Goal: Task Accomplishment & Management: Manage account settings

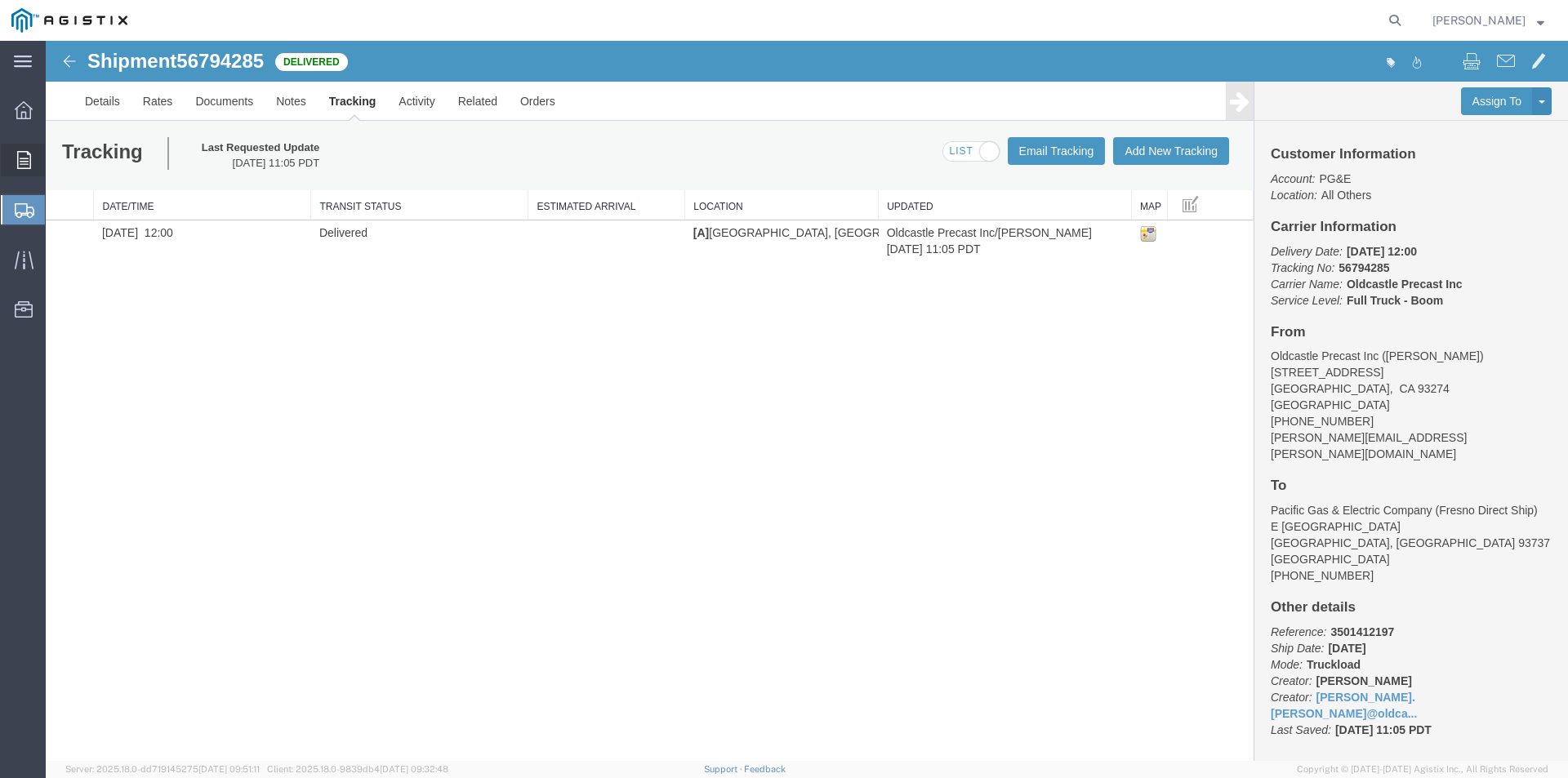
click at [29, 157] on icon at bounding box center [24, 160] width 14 height 18
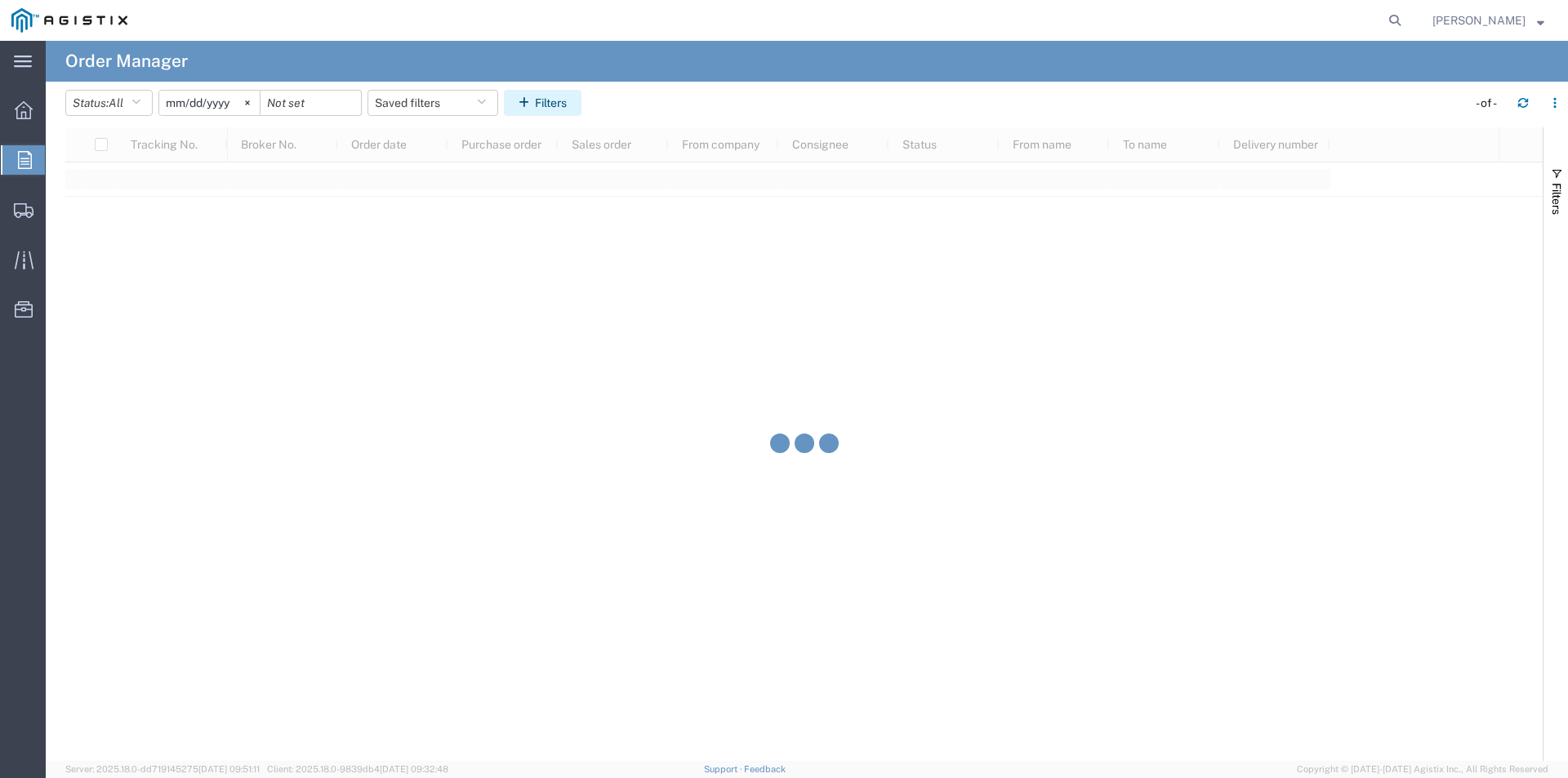
click at [539, 112] on button "Filters" at bounding box center [543, 103] width 77 height 26
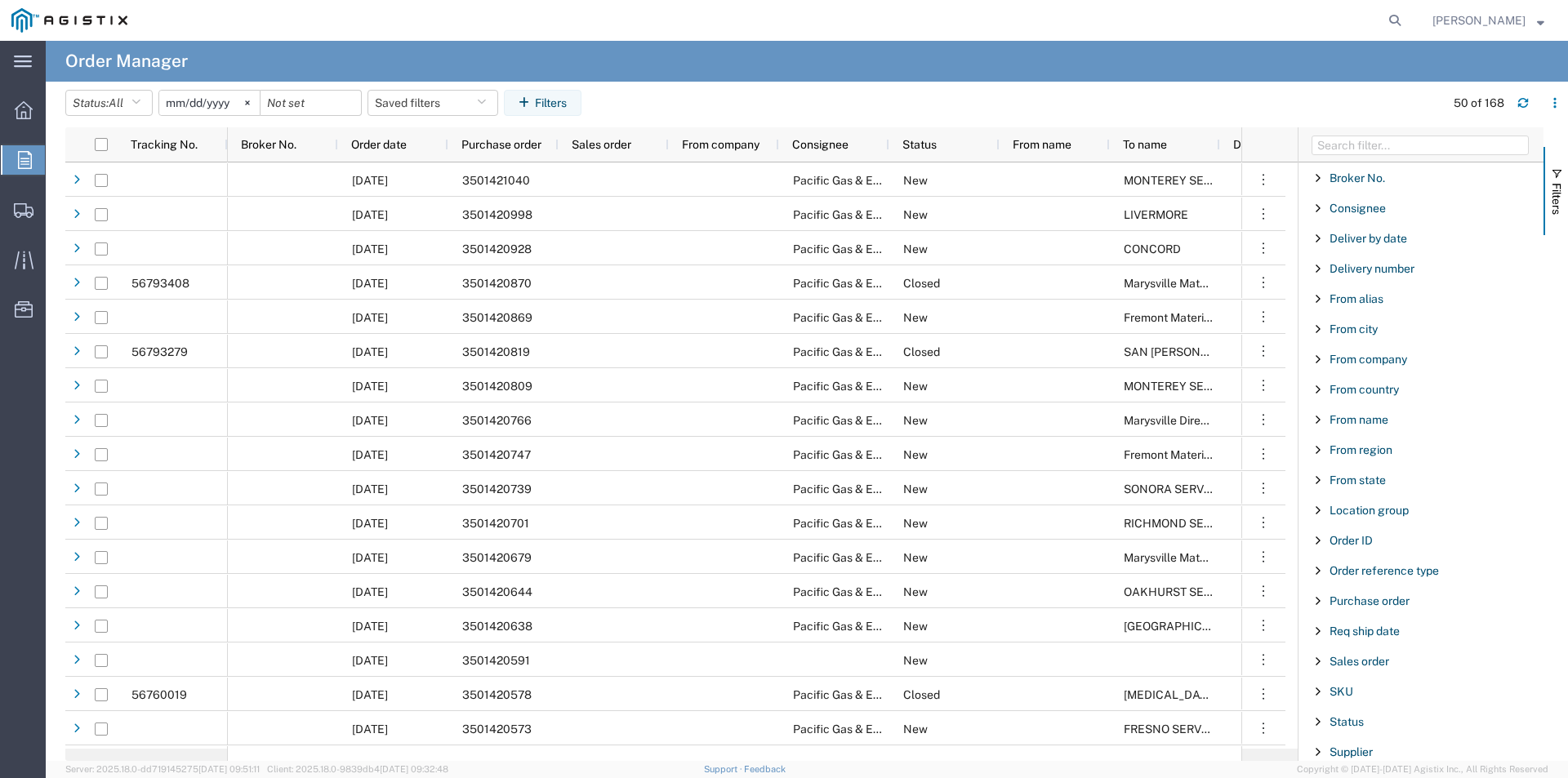
click at [1365, 611] on div "Purchase order" at bounding box center [1421, 601] width 245 height 29
click at [1380, 669] on input "Filter Value" at bounding box center [1426, 669] width 214 height 20
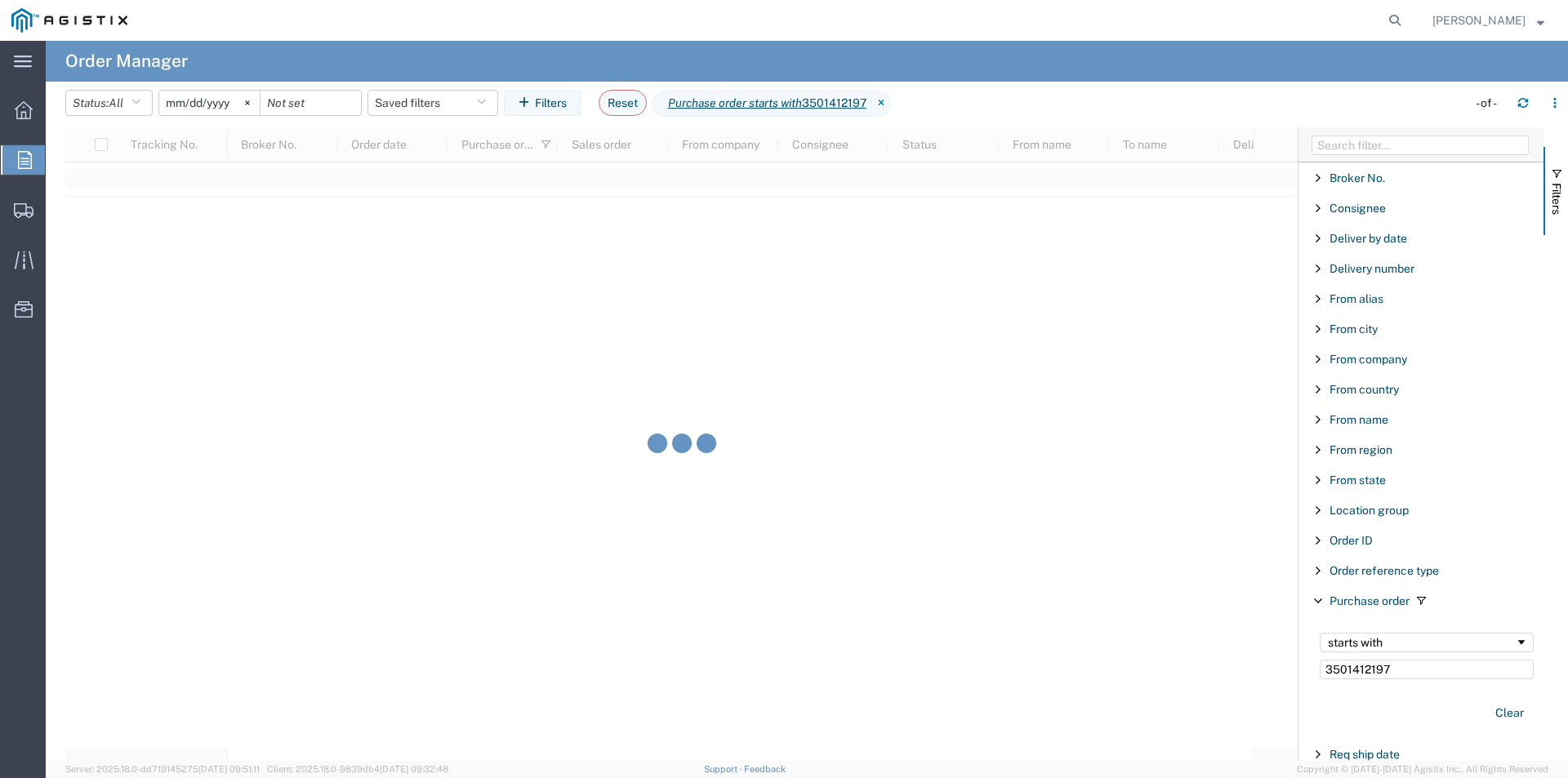
type input "3501412197"
click at [229, 103] on input "[DATE]" at bounding box center [209, 103] width 101 height 25
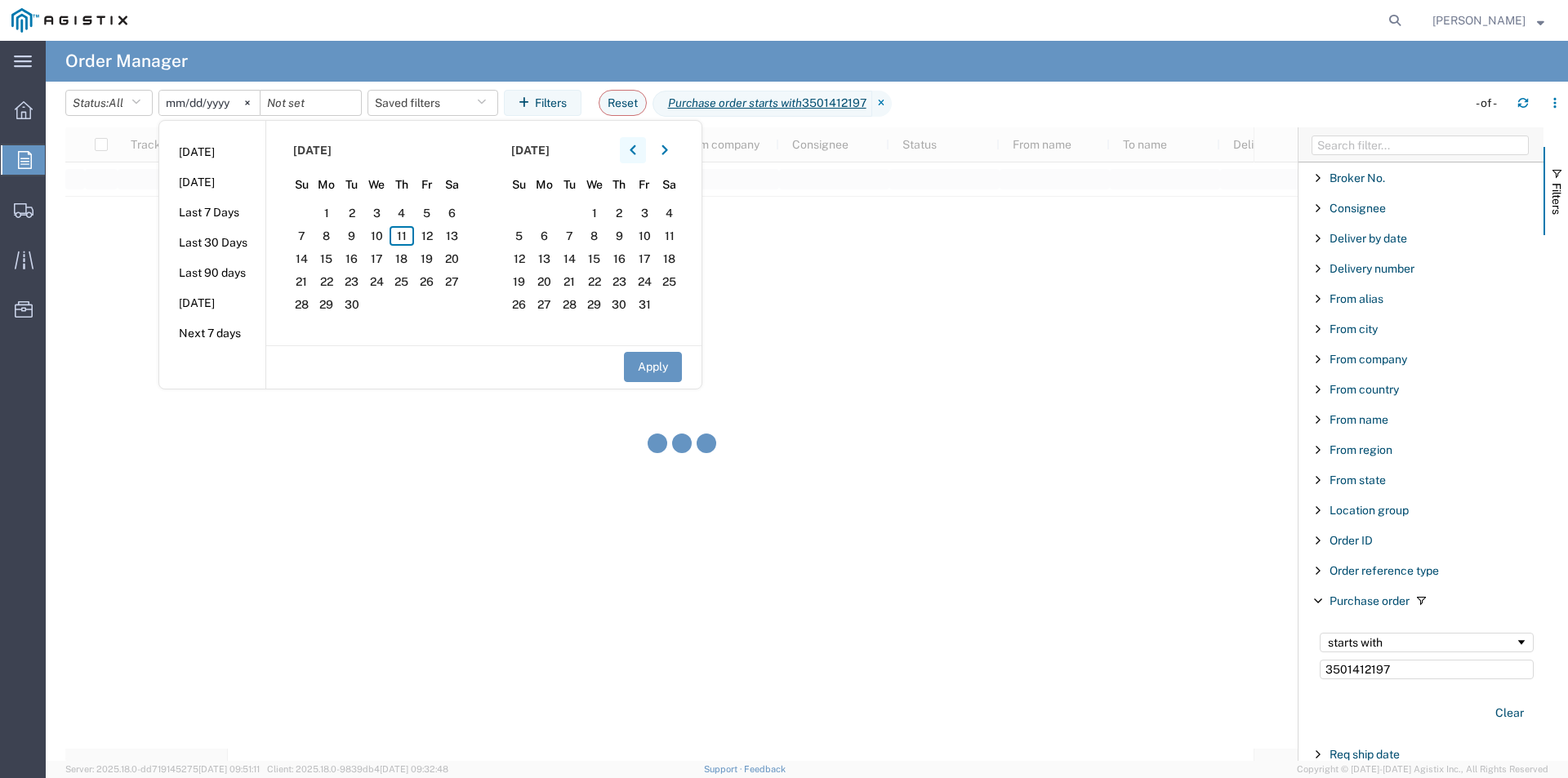
click at [637, 155] on icon "button" at bounding box center [633, 149] width 7 height 11
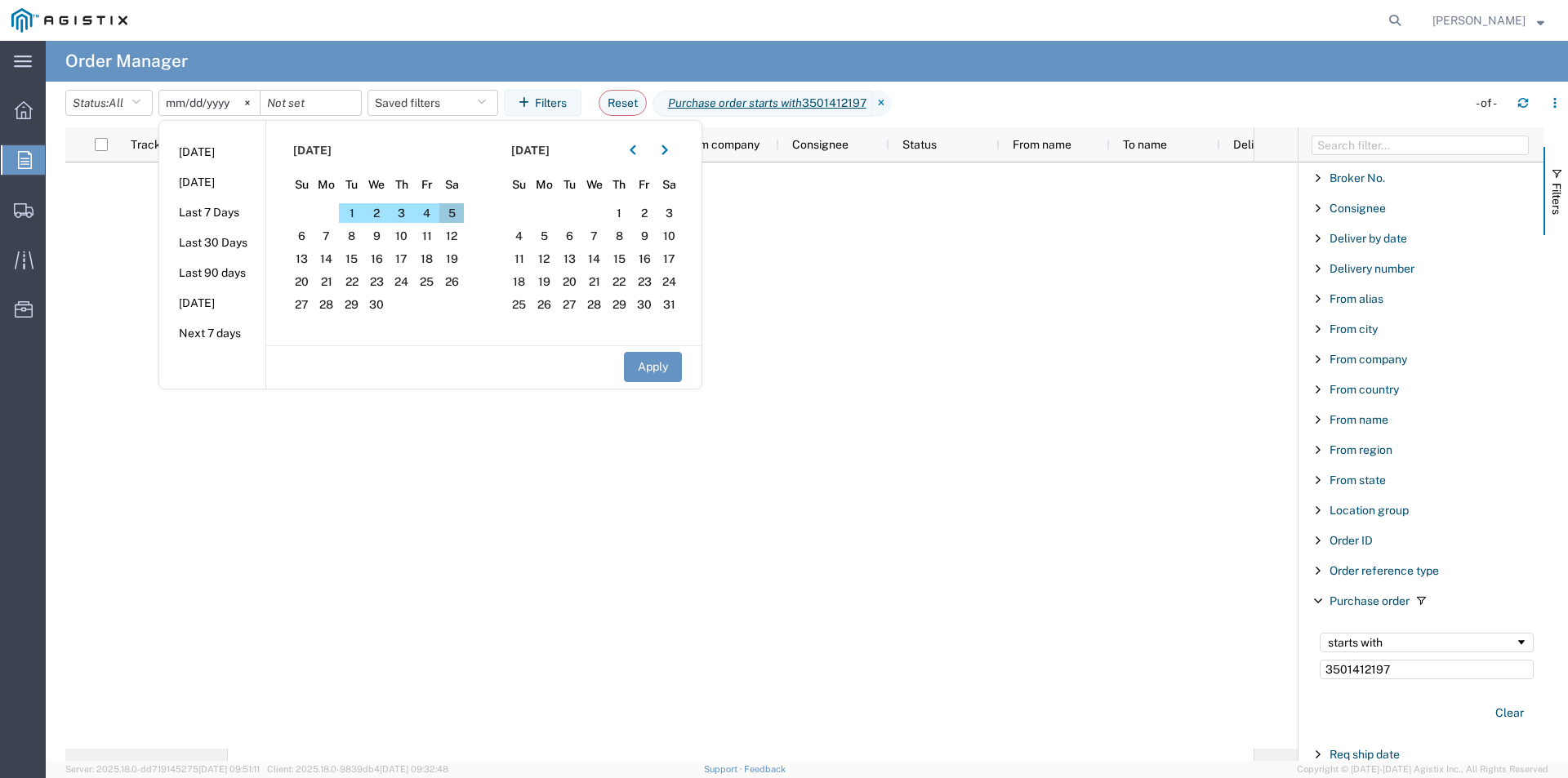
click at [463, 214] on span "5" at bounding box center [451, 213] width 25 height 20
drag, startPoint x: 649, startPoint y: 369, endPoint x: 638, endPoint y: 366, distance: 11.4
click at [644, 368] on button "Apply" at bounding box center [653, 367] width 58 height 30
type input "[DATE]"
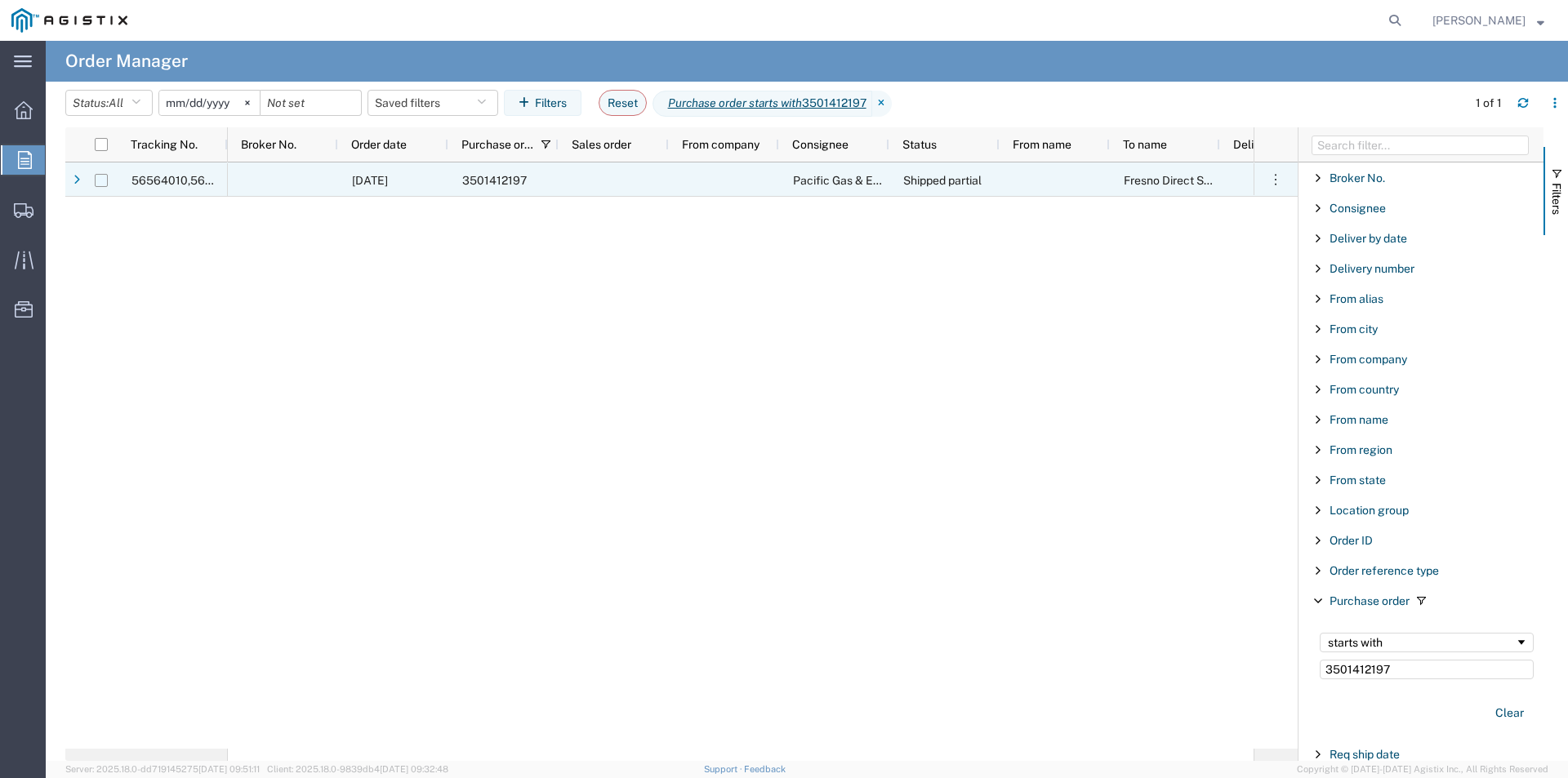
click at [101, 185] on input "Press Space to toggle row selection (unchecked)" at bounding box center [101, 180] width 13 height 13
checkbox input "true"
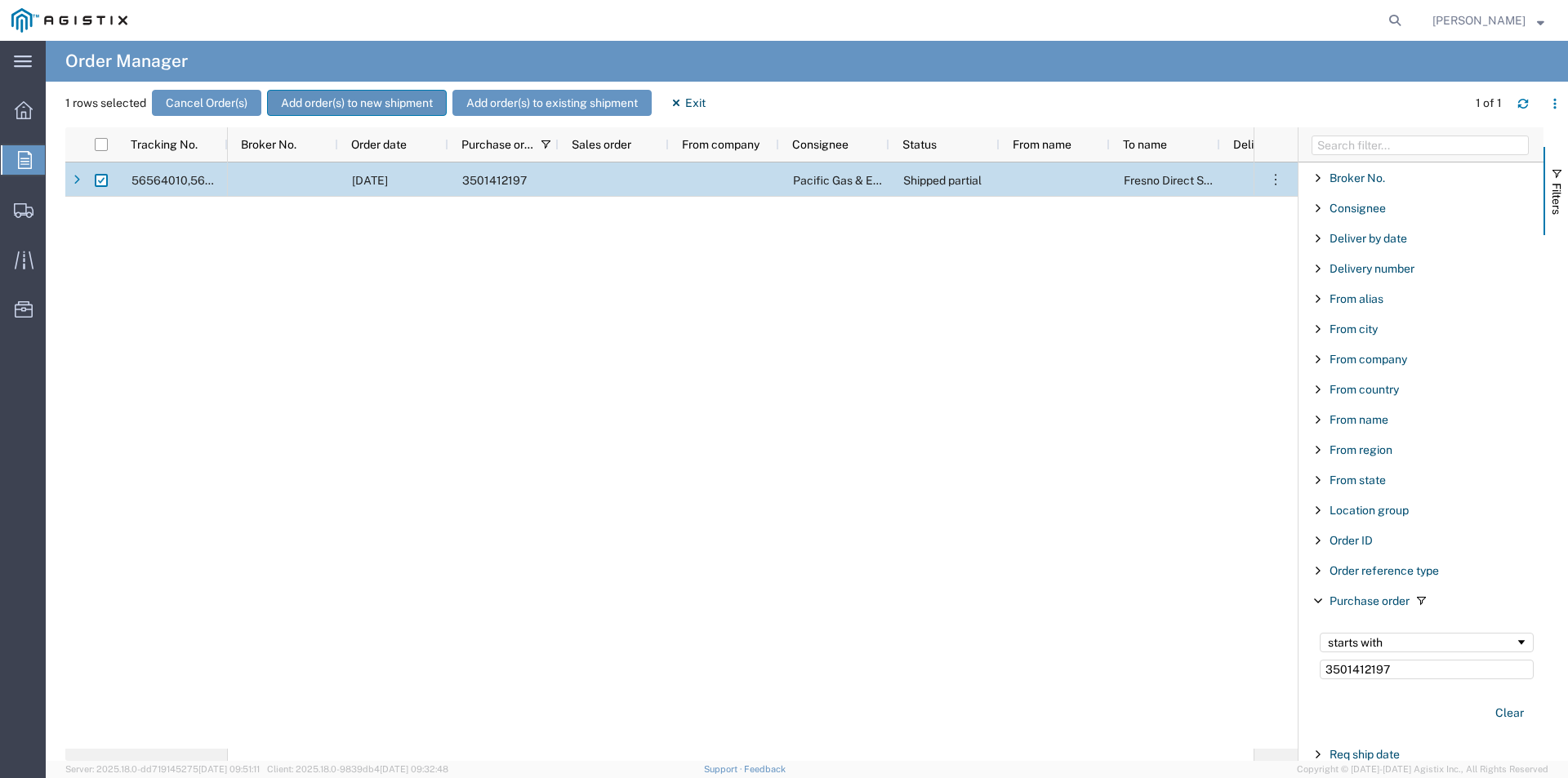
click at [428, 102] on button "Add order(s) to new shipment" at bounding box center [357, 103] width 180 height 26
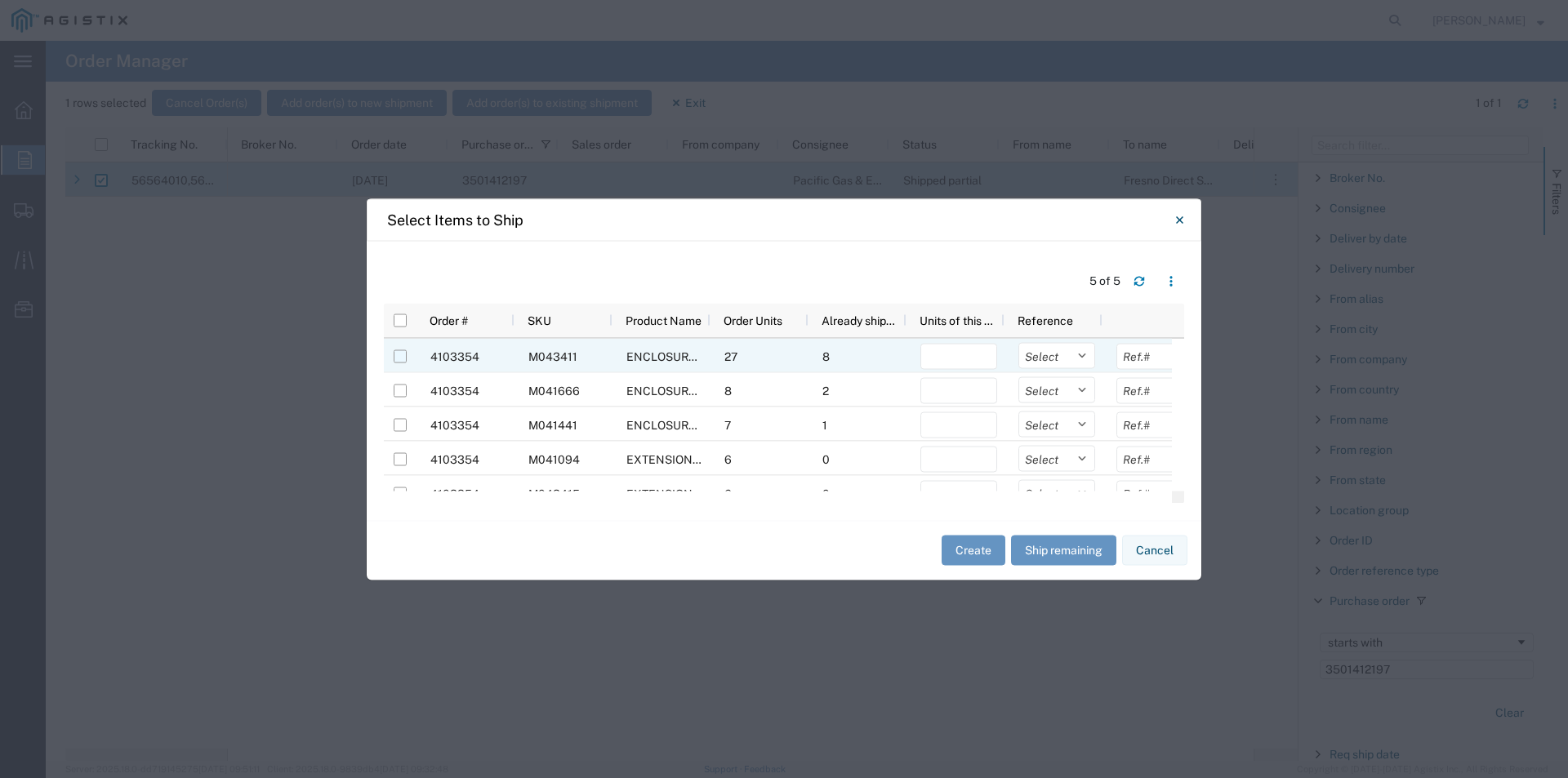
click at [400, 355] on input "Press Space to toggle row selection (unchecked)" at bounding box center [400, 356] width 13 height 13
checkbox input "true"
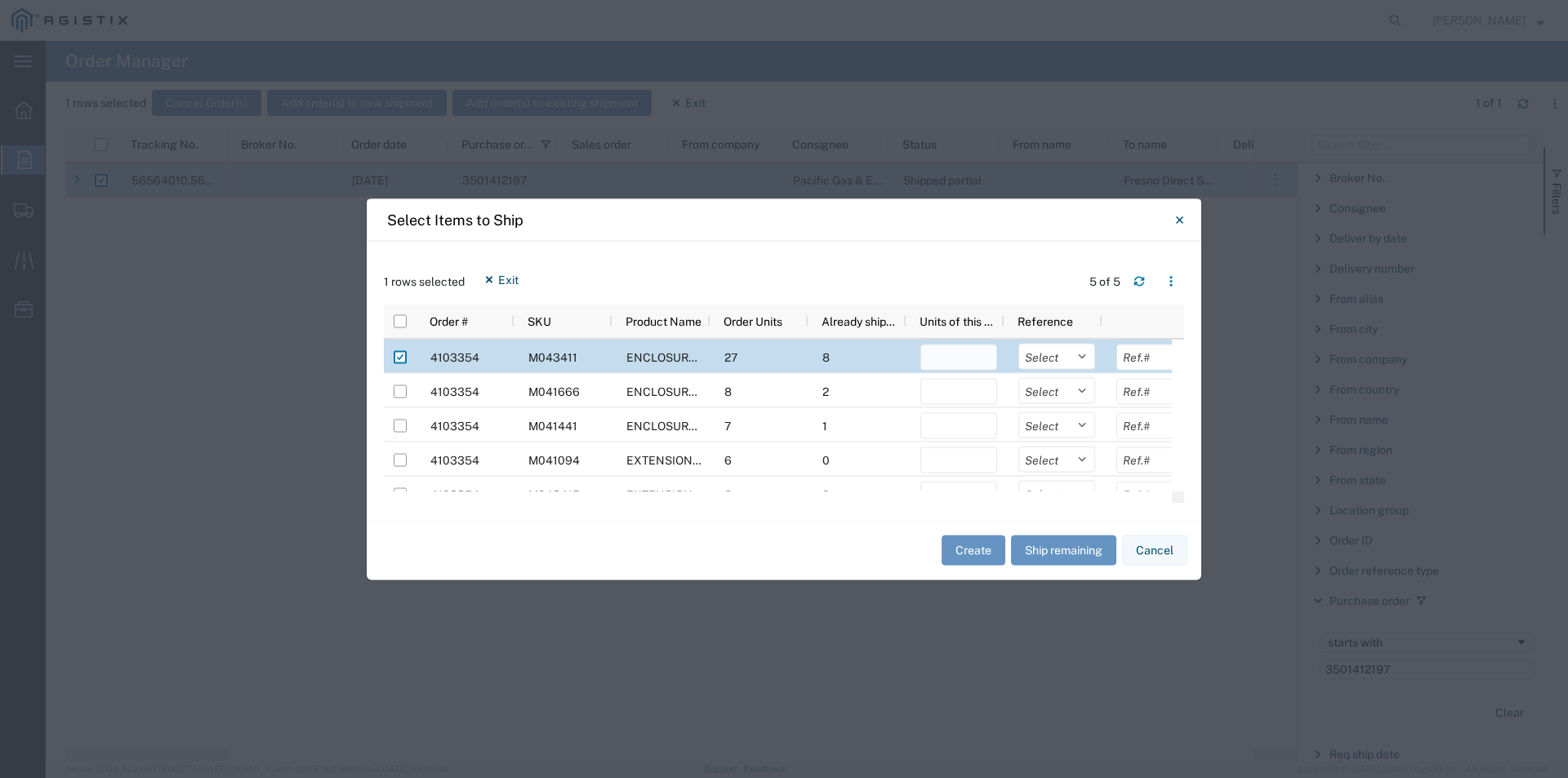
click at [966, 351] on input "number" at bounding box center [958, 356] width 76 height 26
type input "1"
click at [970, 551] on button "Create" at bounding box center [973, 550] width 64 height 30
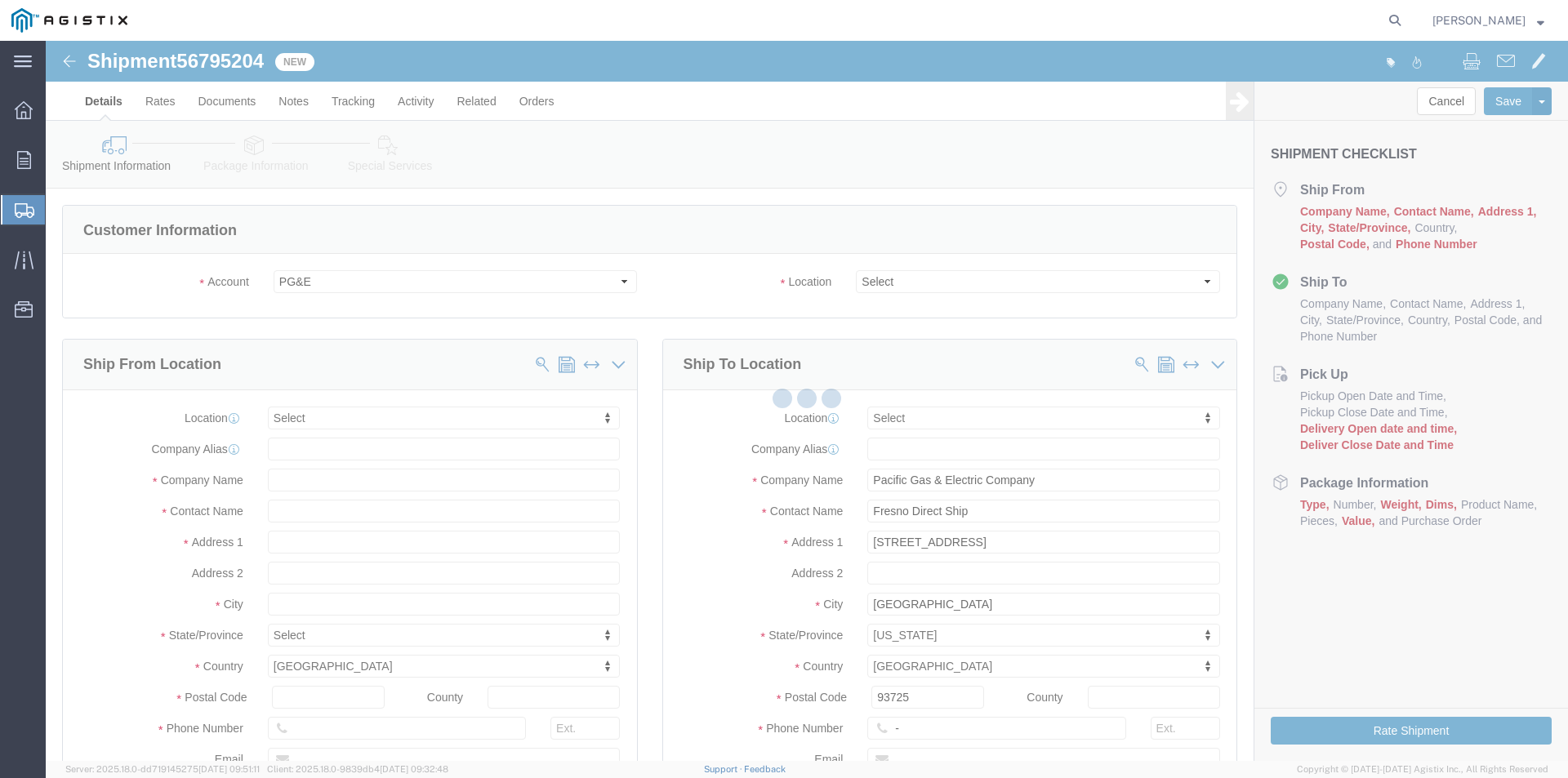
select select
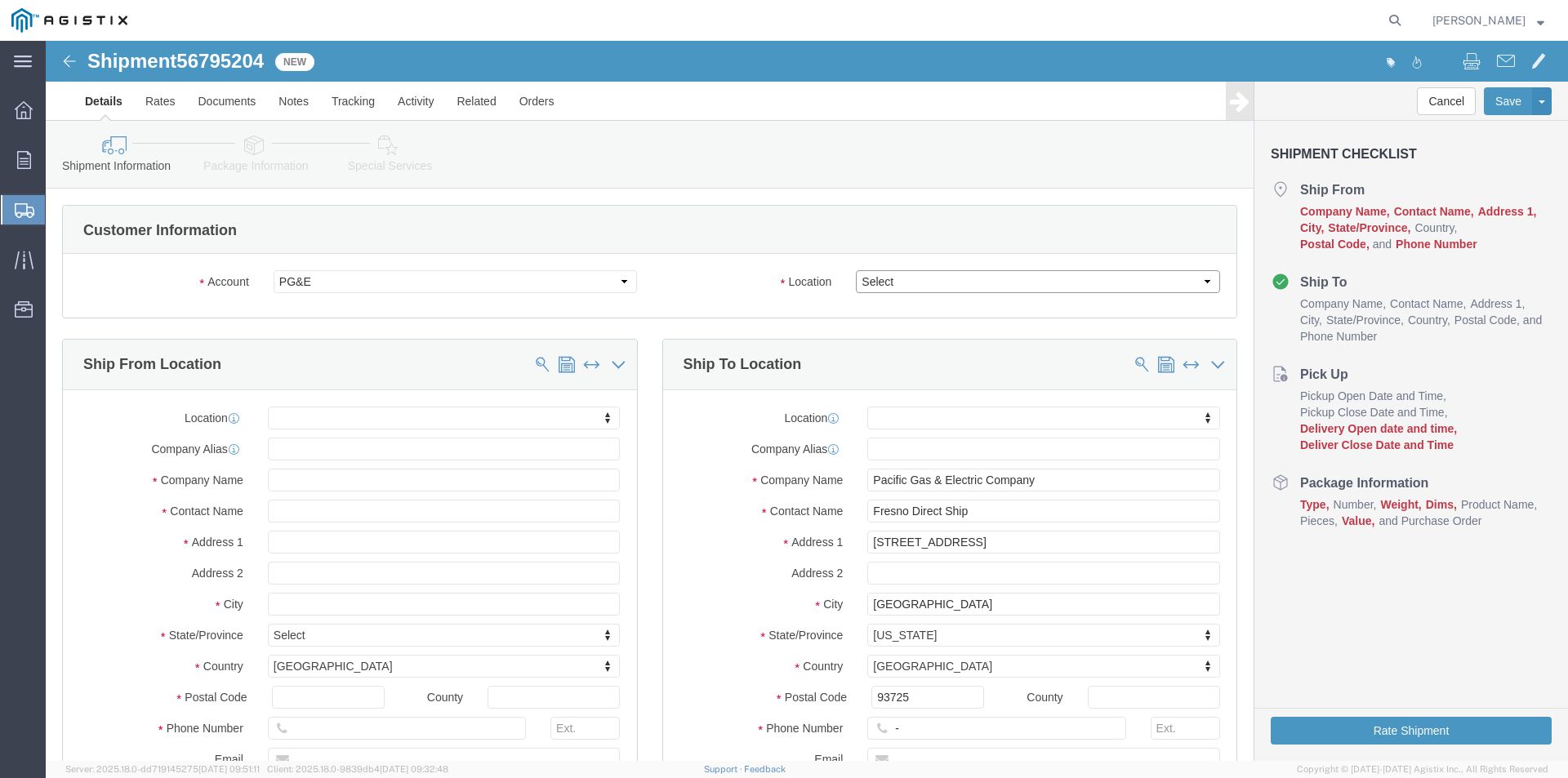
click select "Select All Others [GEOGRAPHIC_DATA] [GEOGRAPHIC_DATA] [GEOGRAPHIC_DATA] [GEOGRA…"
select select "23082"
click select "Select All Others [GEOGRAPHIC_DATA] [GEOGRAPHIC_DATA] [GEOGRAPHIC_DATA] [GEOGRA…"
click input "text"
type input "[PERSON_NAME]"
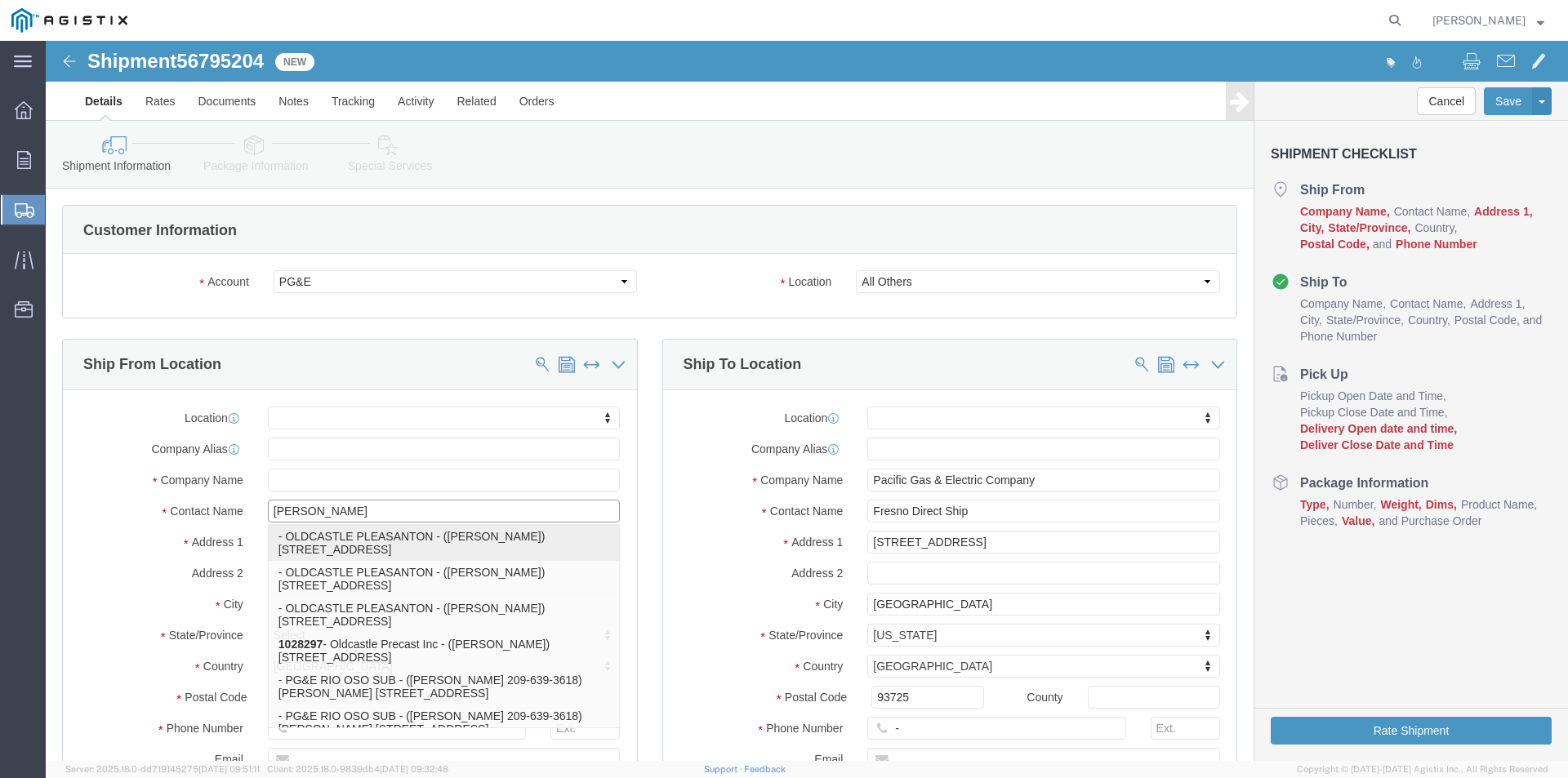
click p "- OLDCASTLE PLEASANTON - ([PERSON_NAME]) [STREET_ADDRESS]"
select select
type input "[STREET_ADDRESS]"
type input "94566"
type input "OLDCASTLE PLEASANTON"
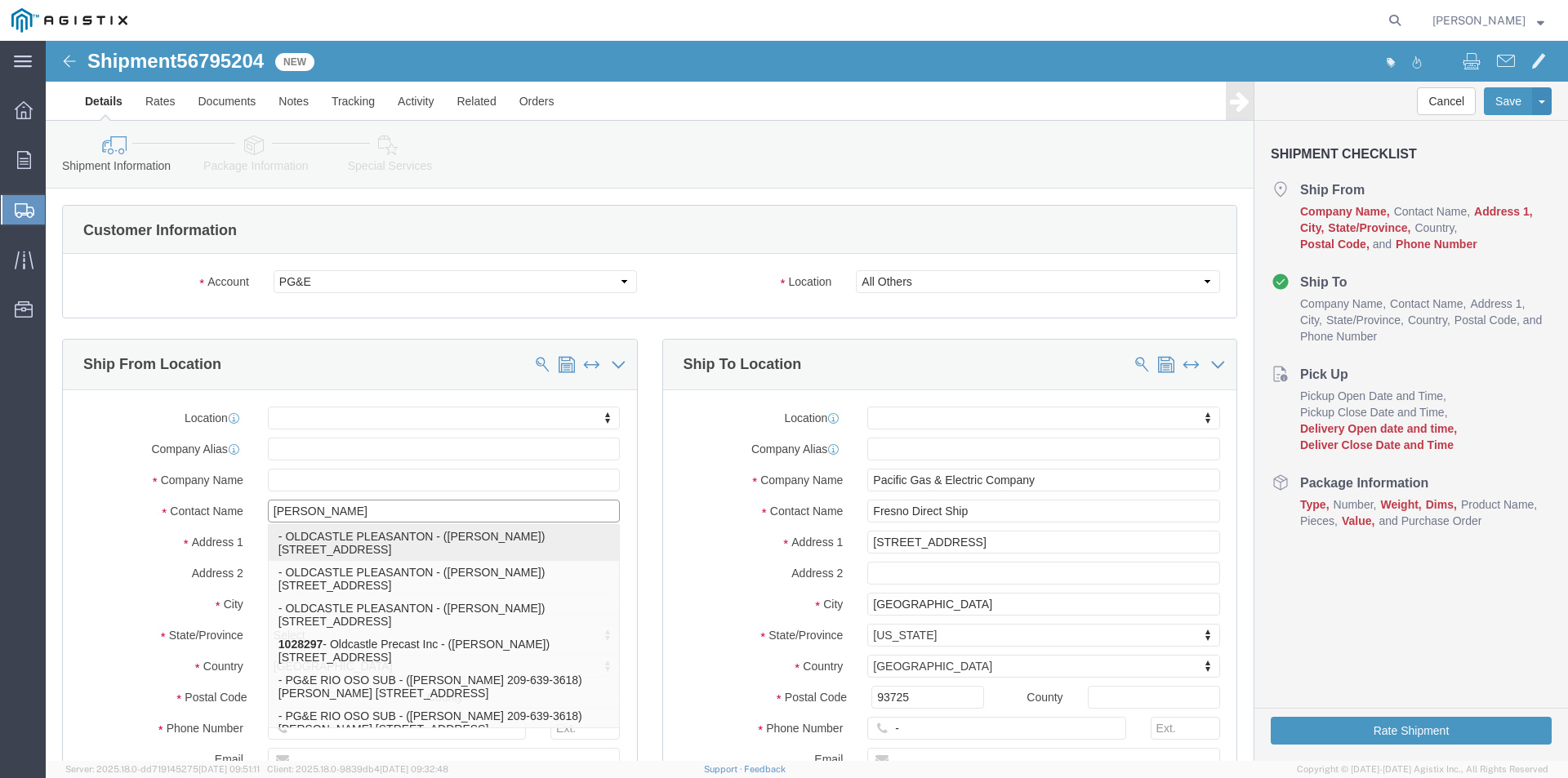
type input "[PERSON_NAME]"
type input "PLEASANTON"
select select "CA"
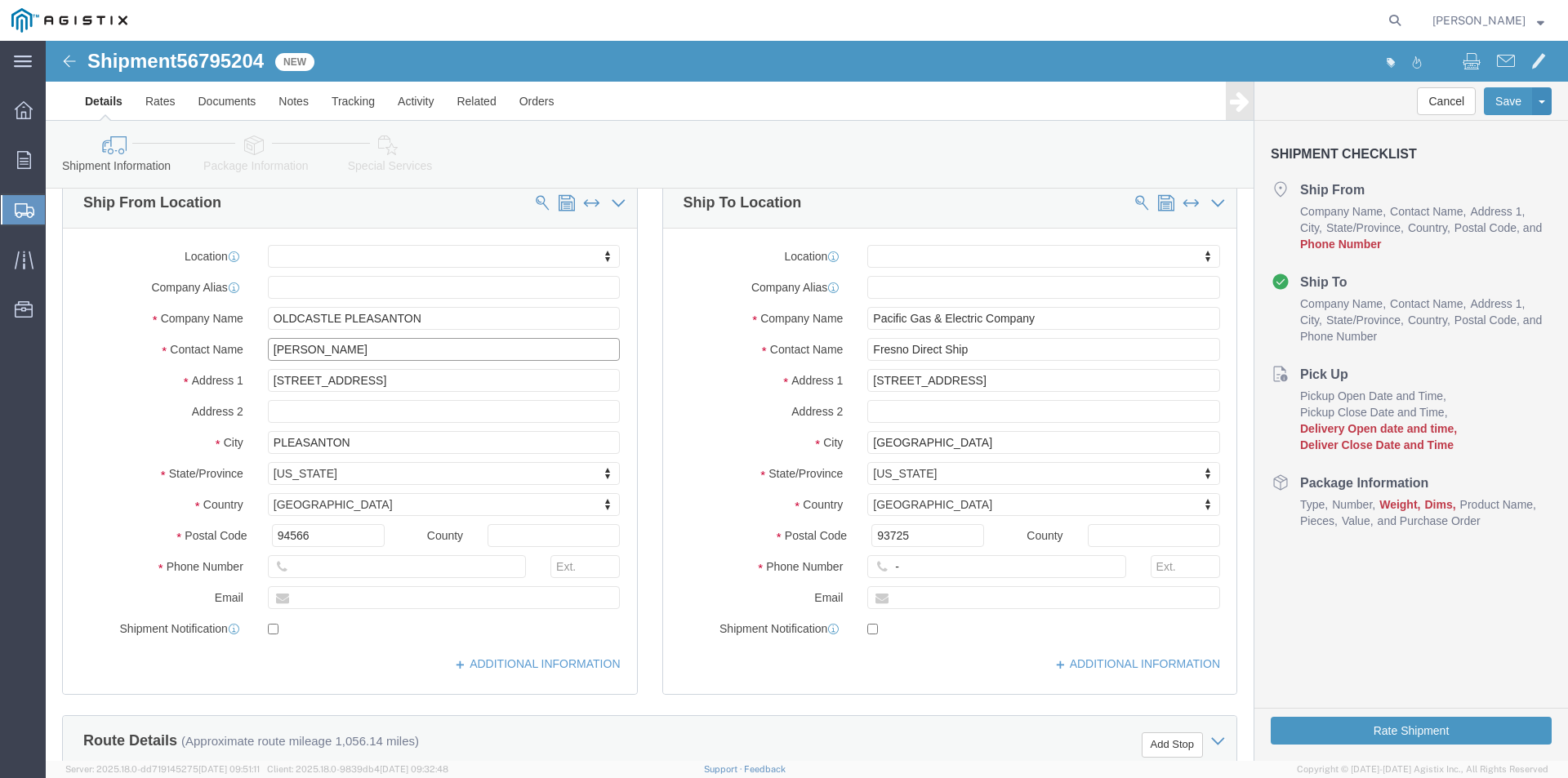
scroll to position [163, 0]
type input "[PERSON_NAME]"
click input "text"
type input "[PHONE_NUMBER]"
click div "Ship To Location Location My Profile Location (OBSOLETE) [GEOGRAPHIC_DATA] SC -…"
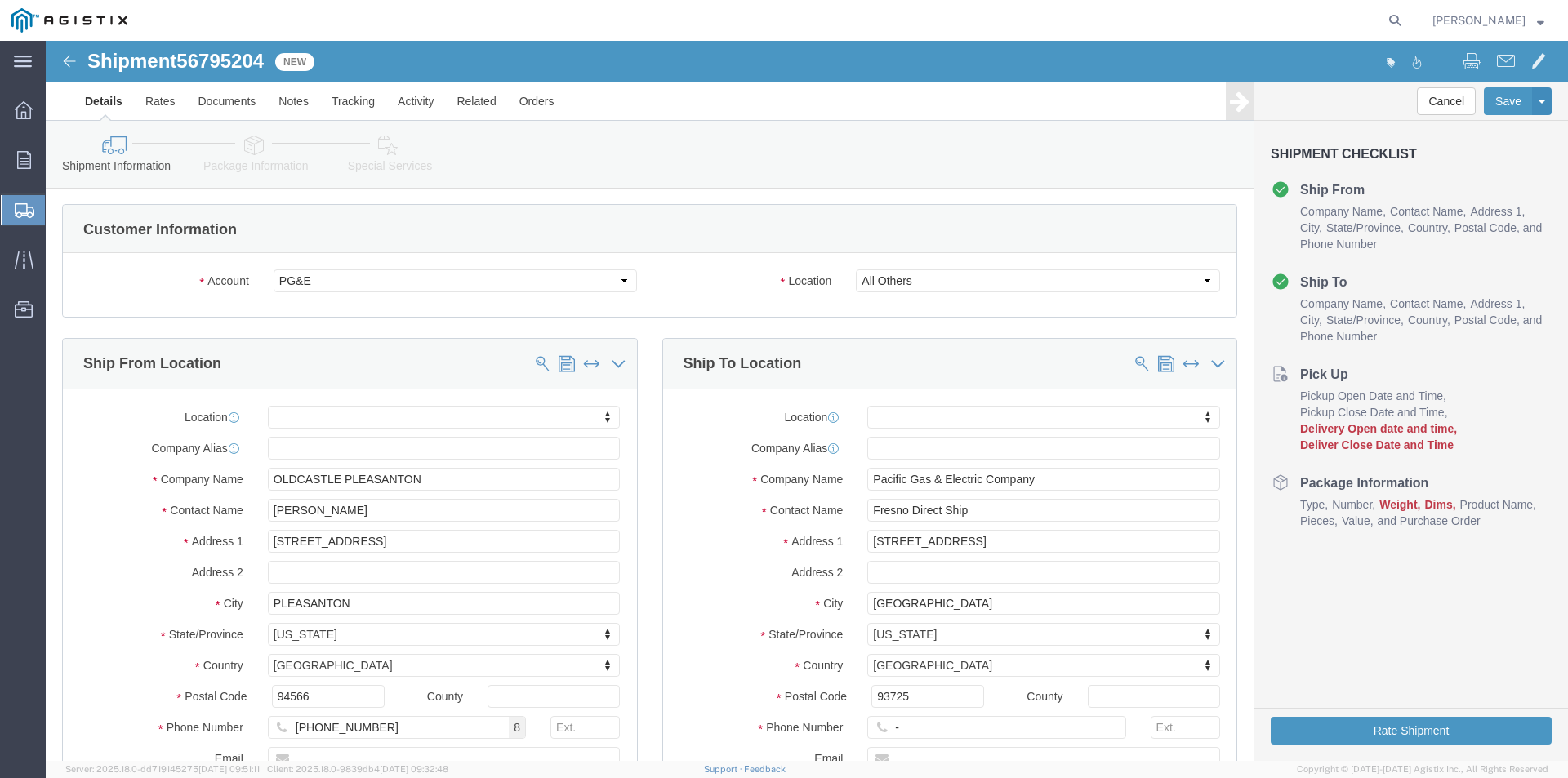
scroll to position [0, 0]
drag, startPoint x: 989, startPoint y: 504, endPoint x: 680, endPoint y: 502, distance: 309.0
click div "Address [STREET_ADDRESS]"
type input "e"
type input "E [GEOGRAPHIC_DATA]"
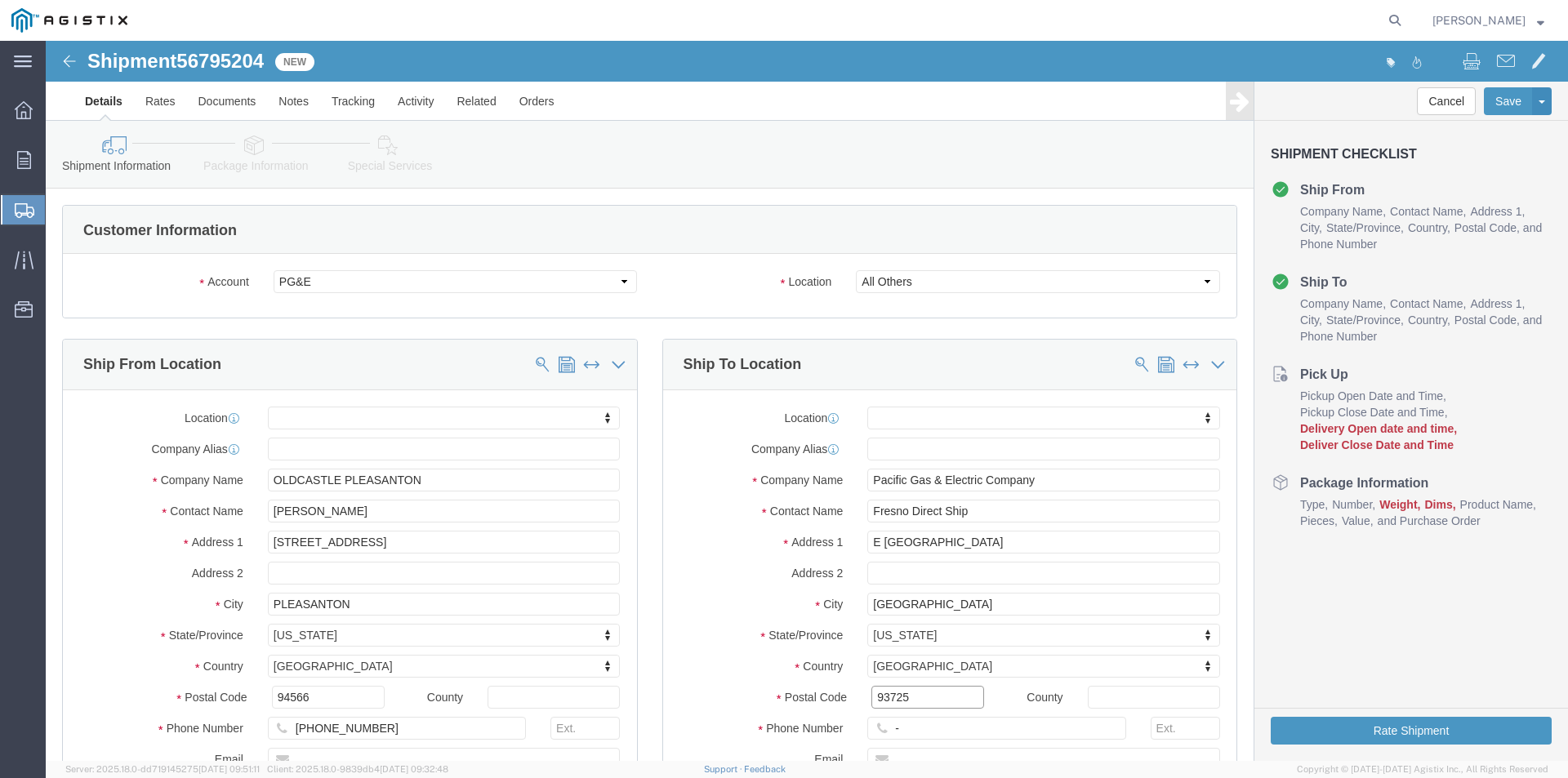
select select
click input "93725"
type input "93737"
select select
drag, startPoint x: 895, startPoint y: 688, endPoint x: 827, endPoint y: 696, distance: 68.5
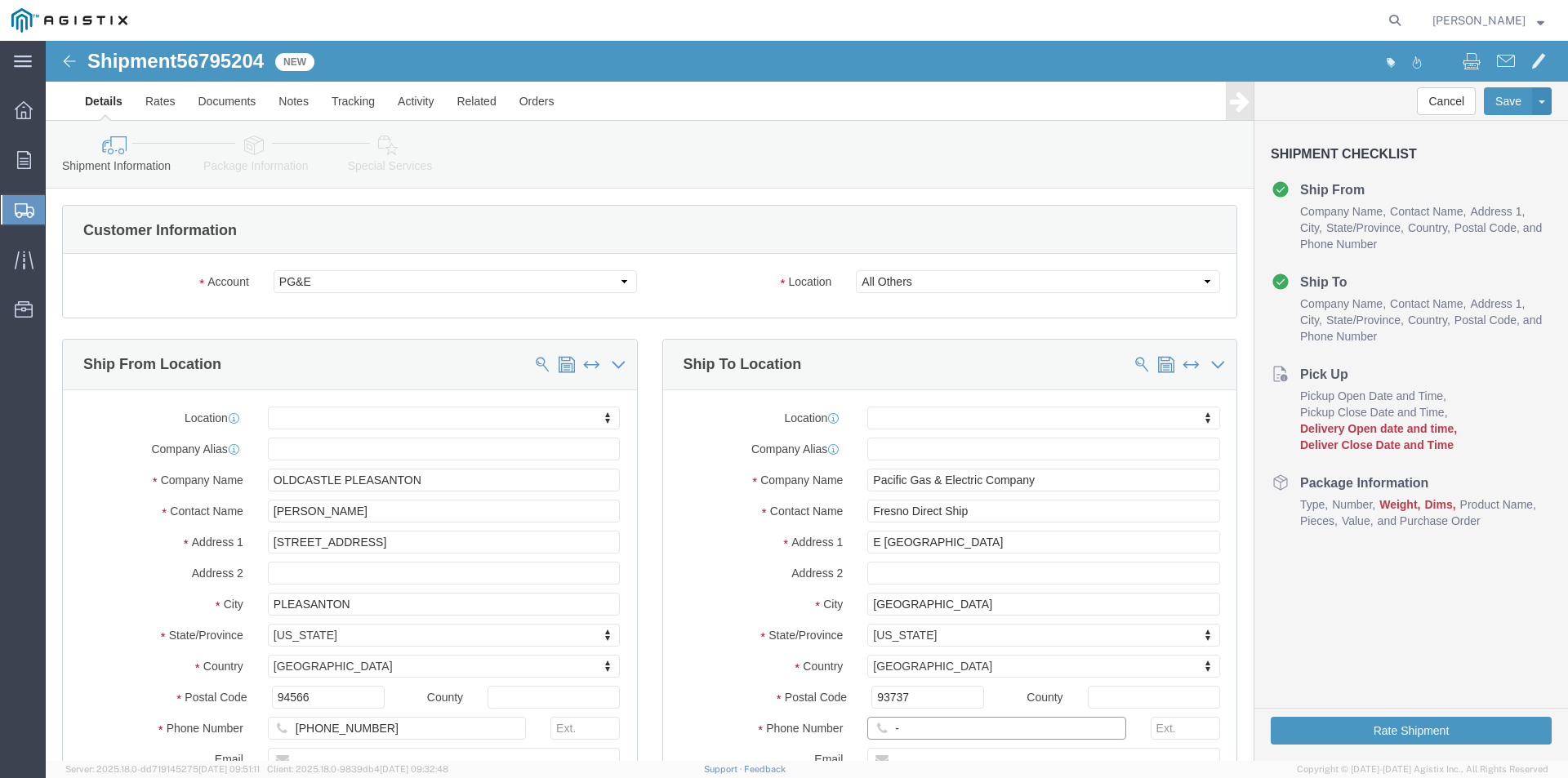
click input "-"
click input "text"
type input "[PHONE_NUMBER]"
click div "Postal Code 93737"
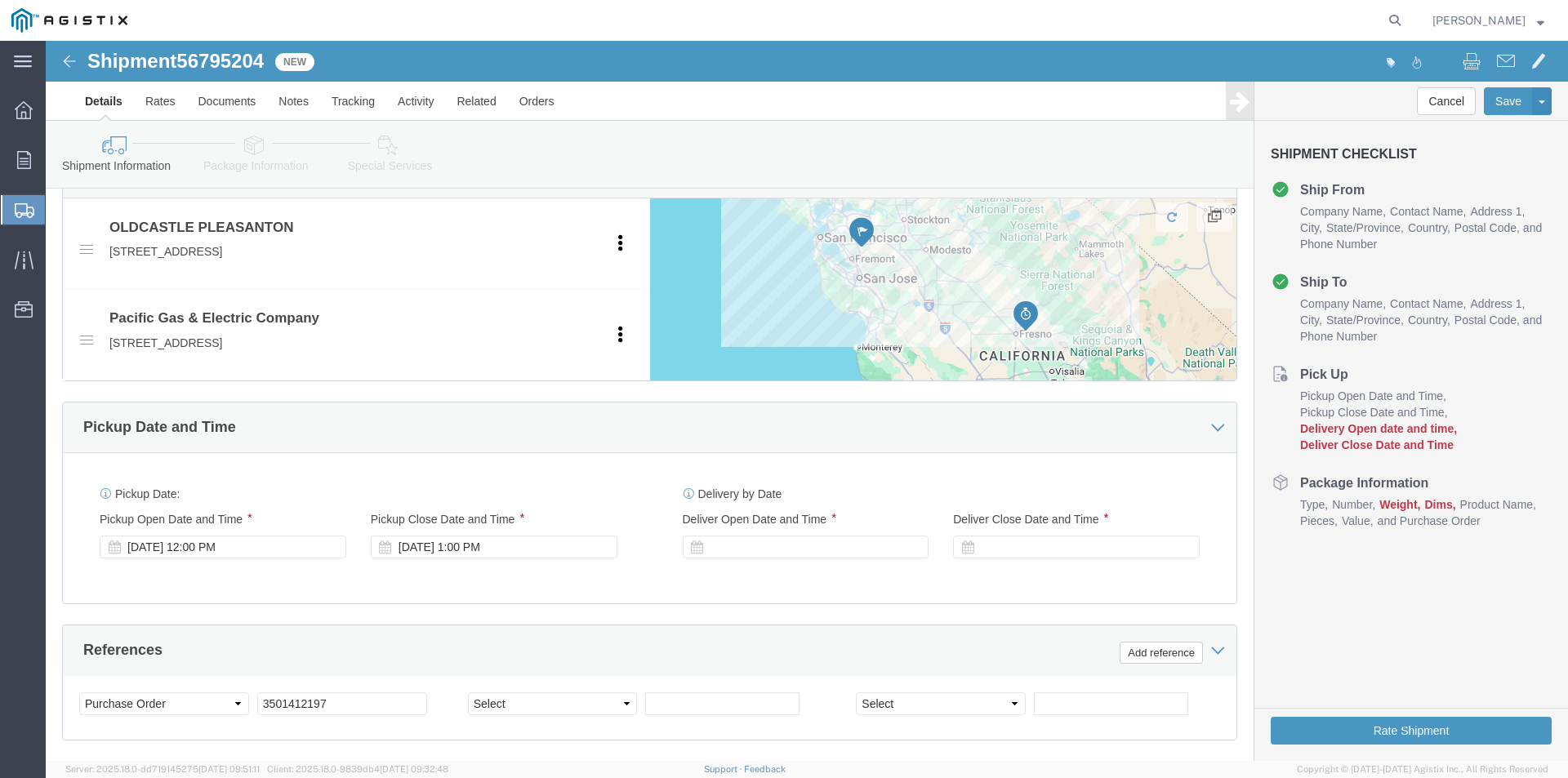
scroll to position [735, 0]
click div "[DATE] 12:00 PM"
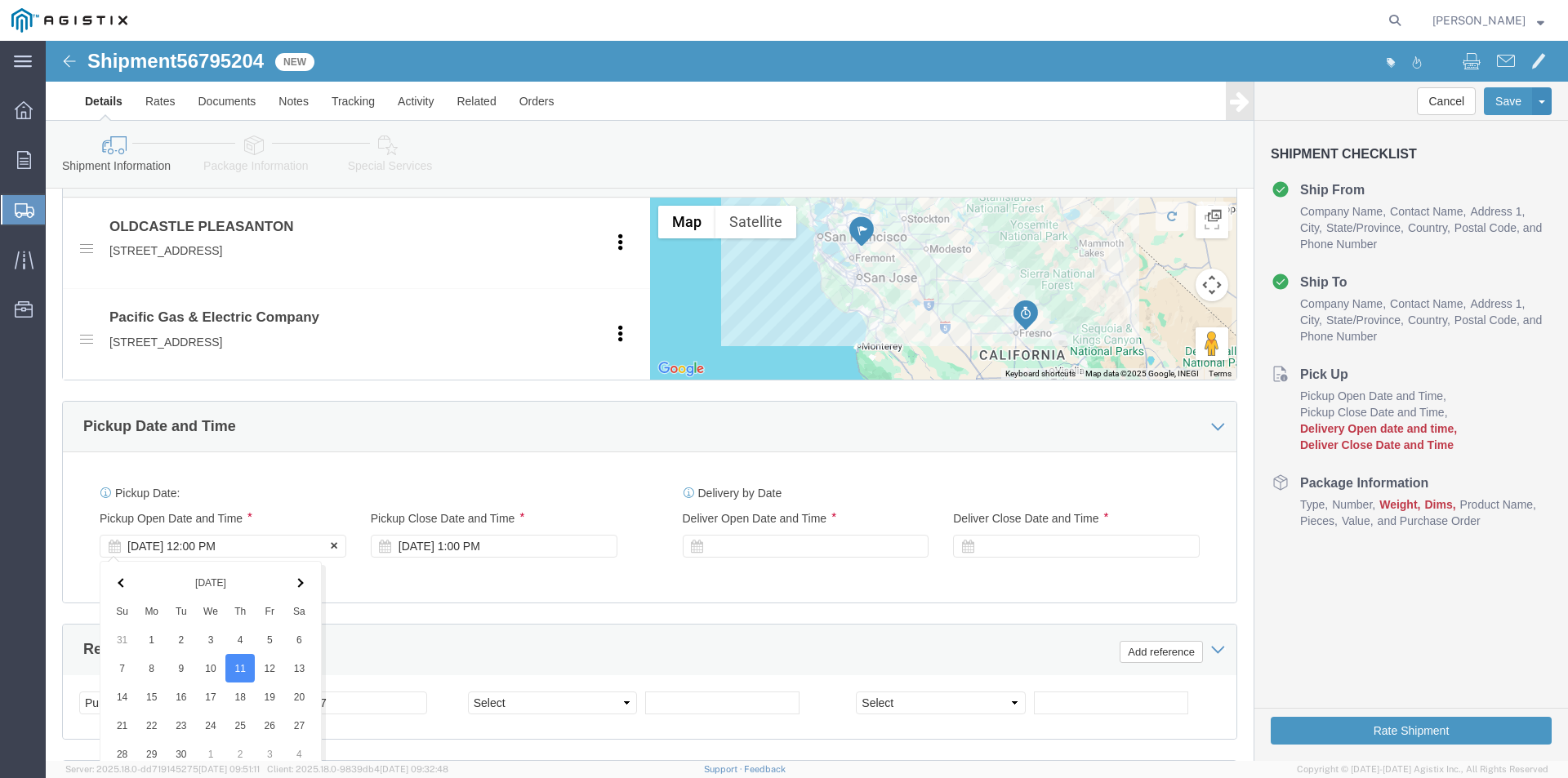
scroll to position [1074, 0]
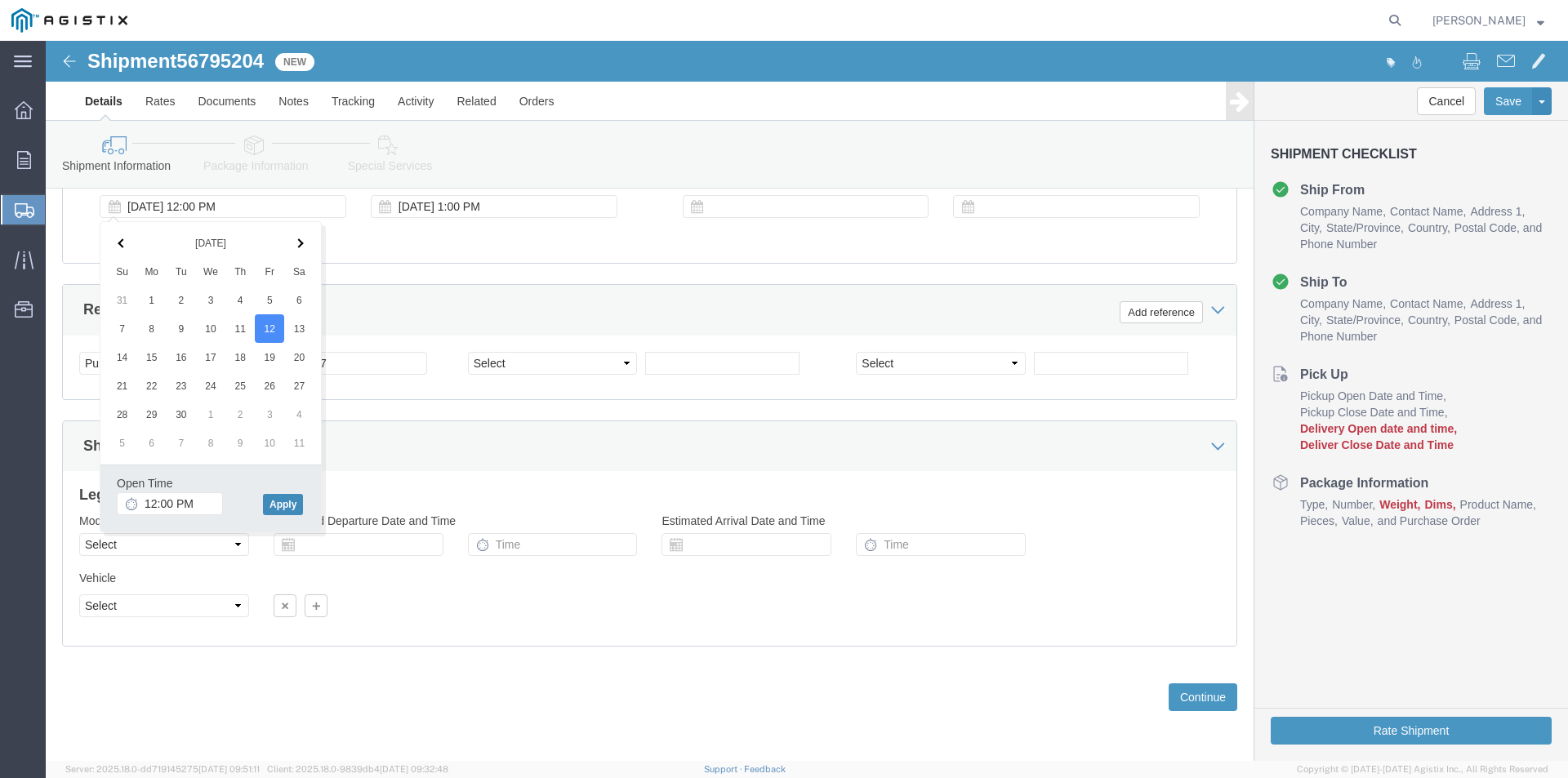
click button "Apply"
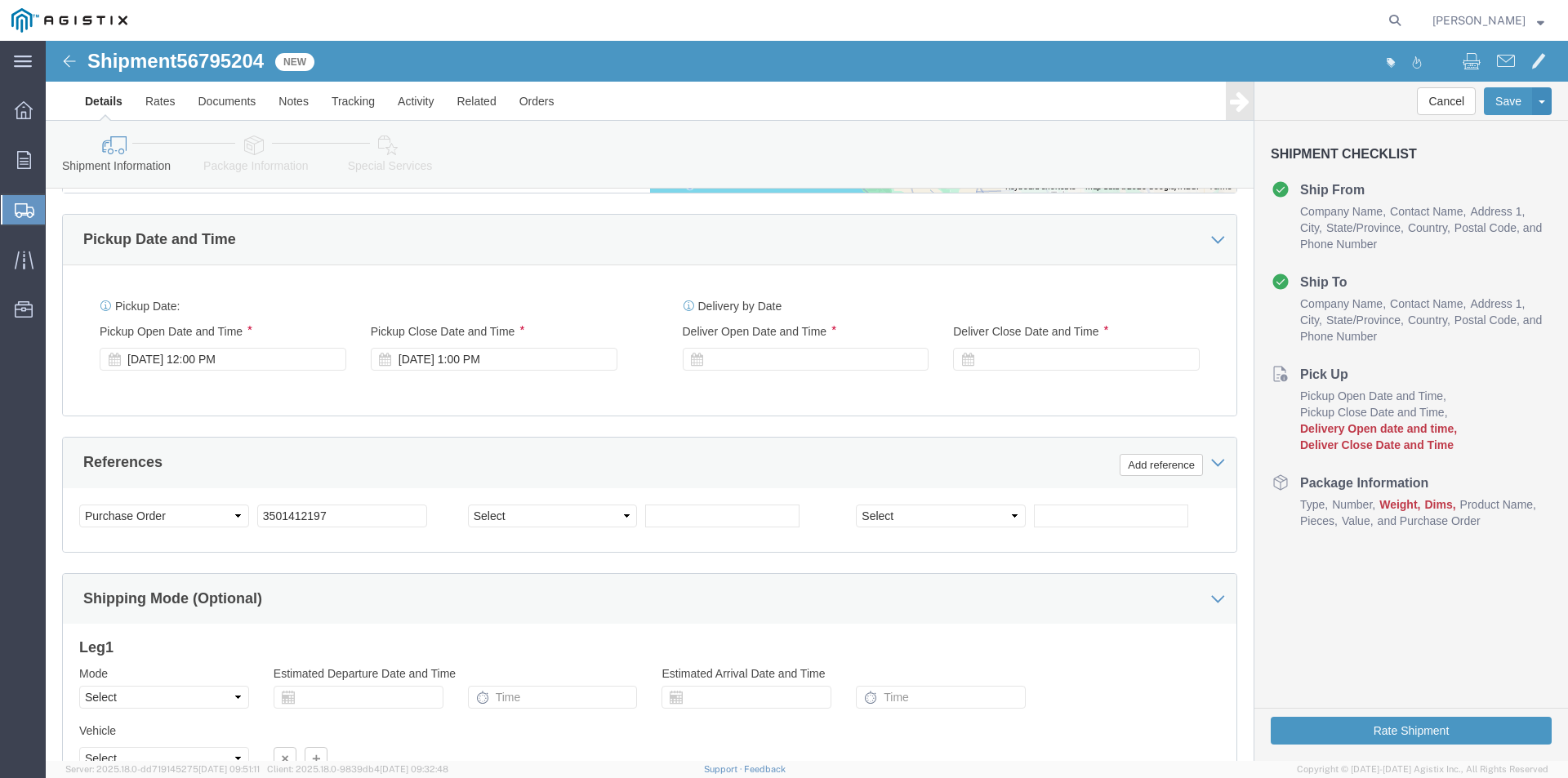
scroll to position [666, 0]
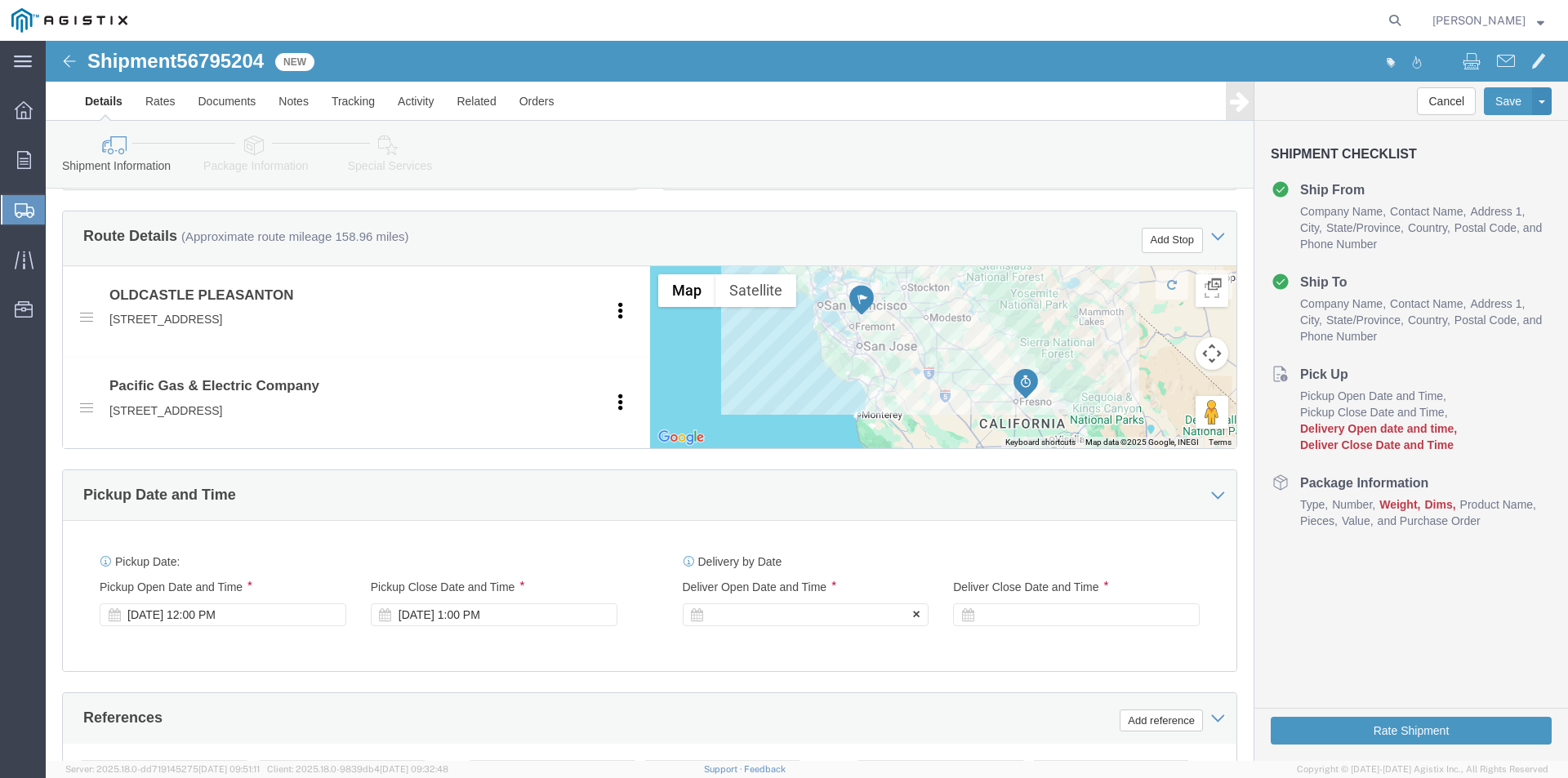
click div
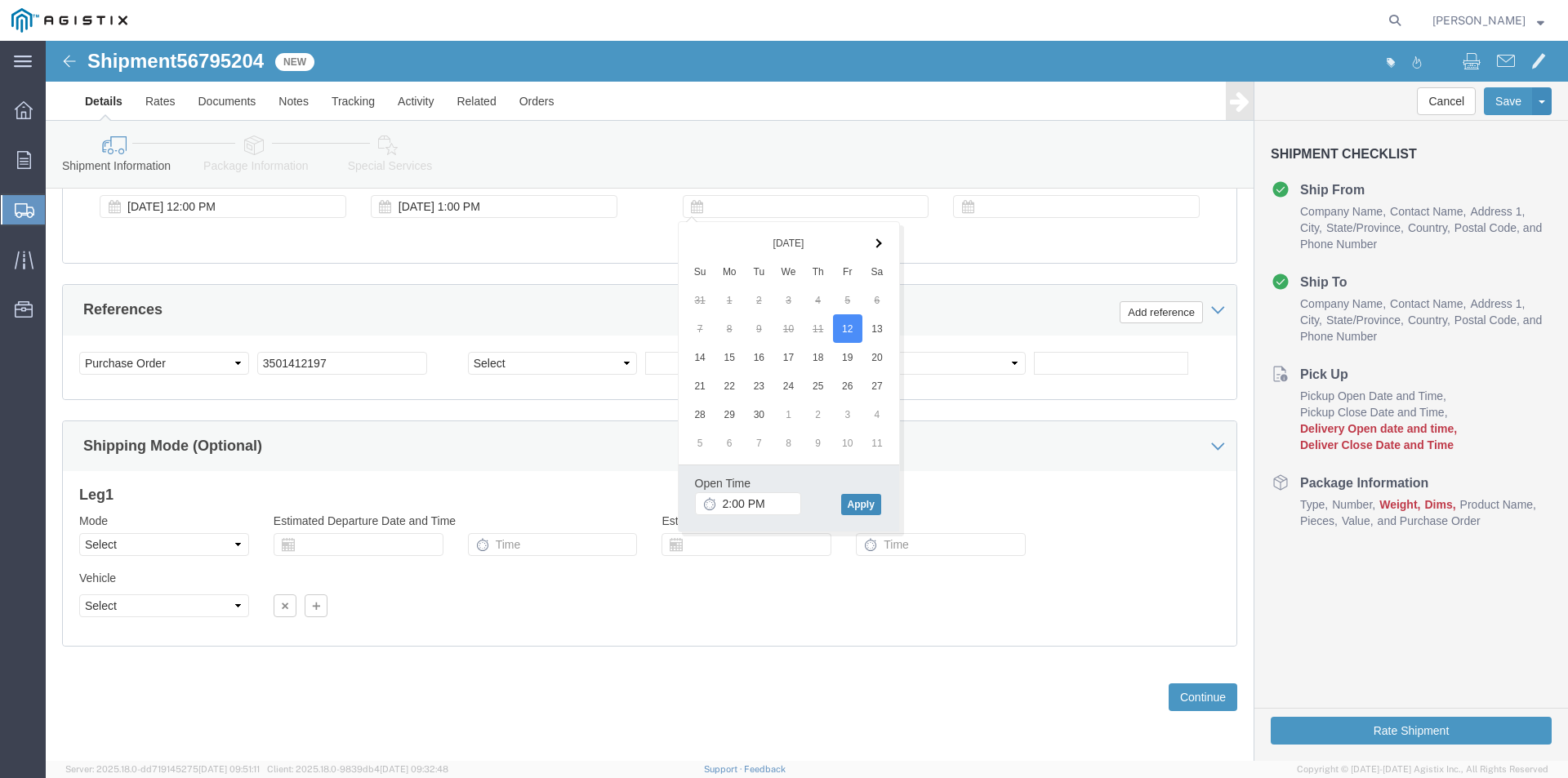
click button "Apply"
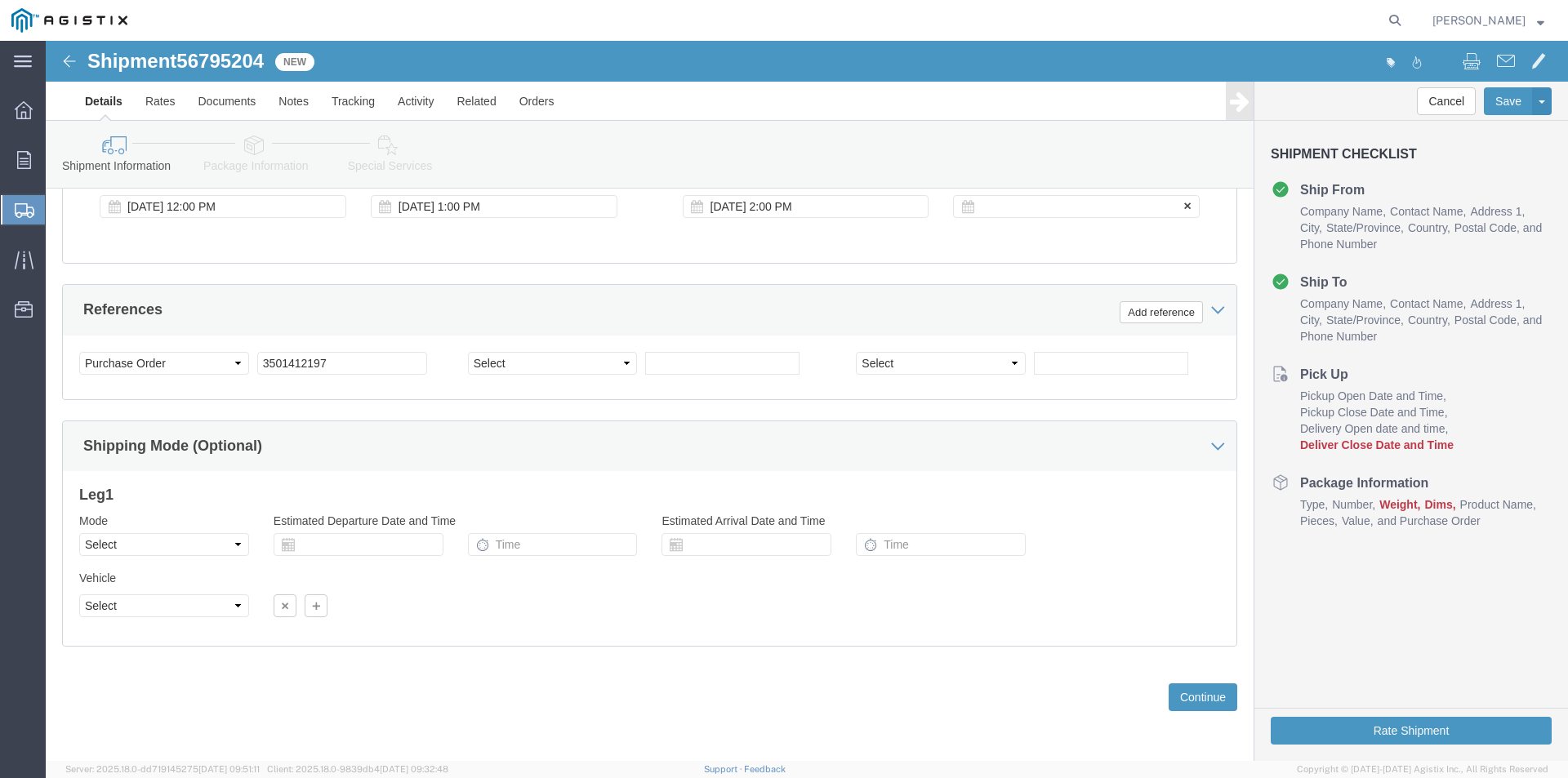
click div
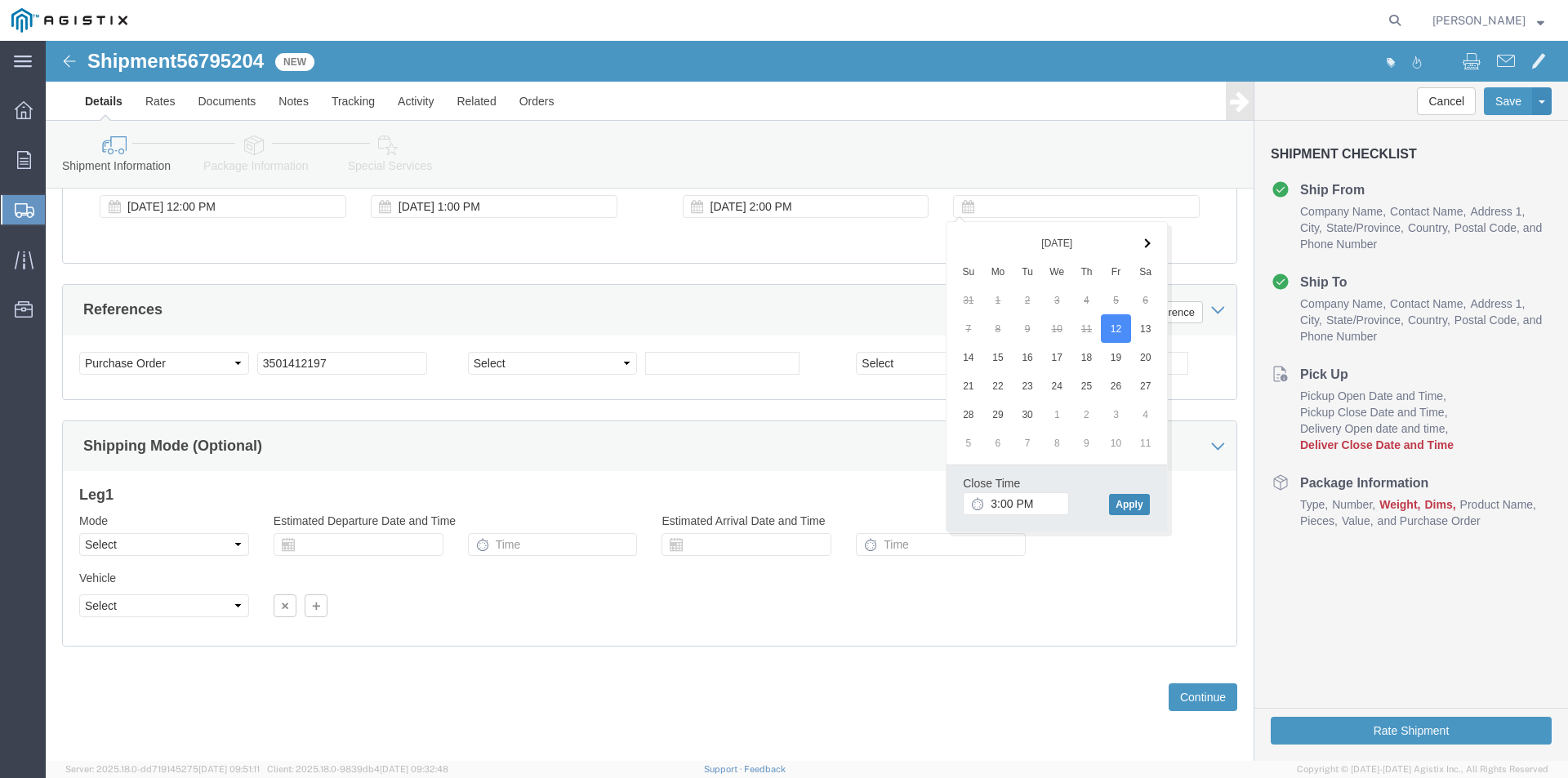
click button "Apply"
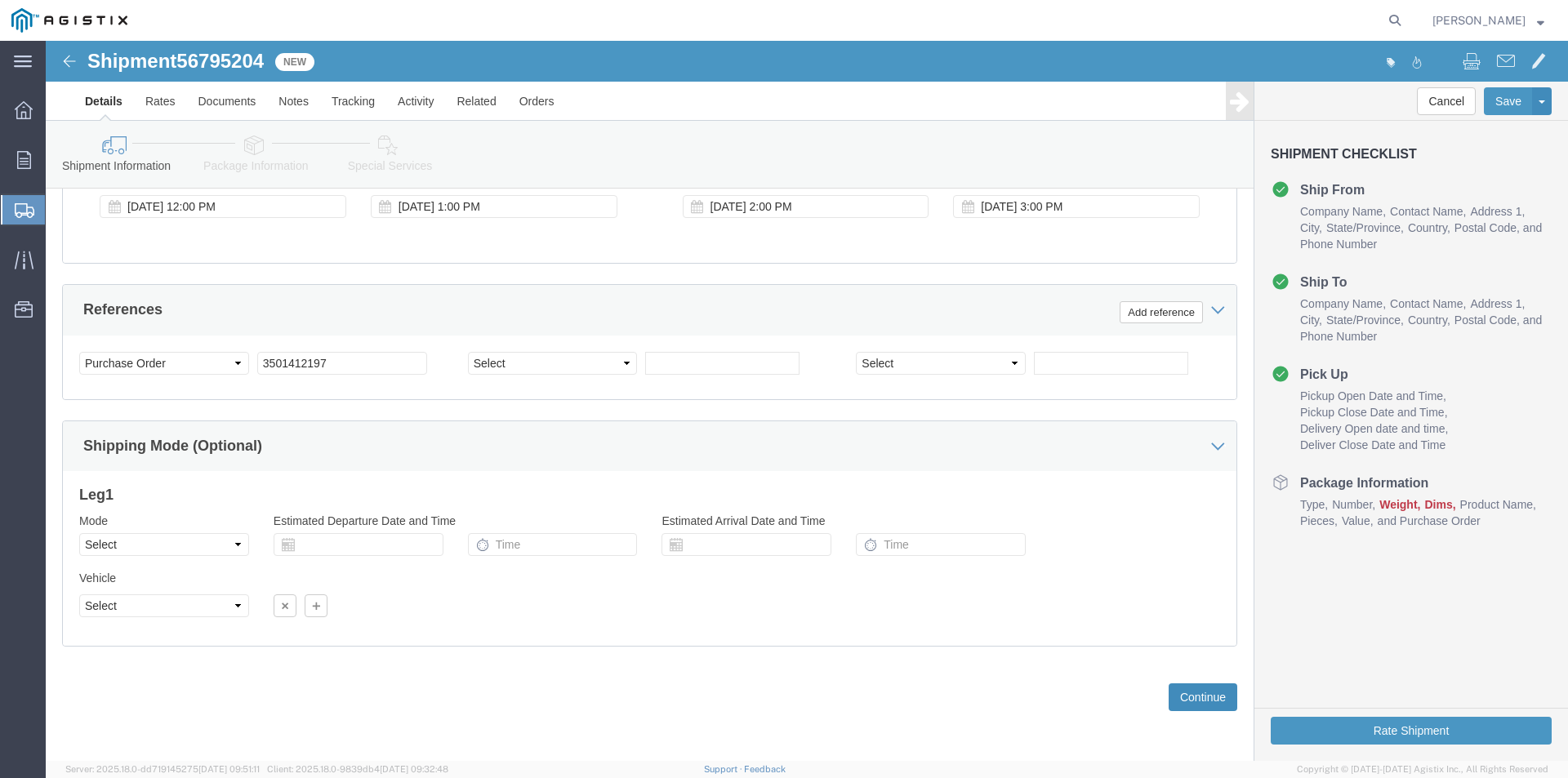
click button "Continue"
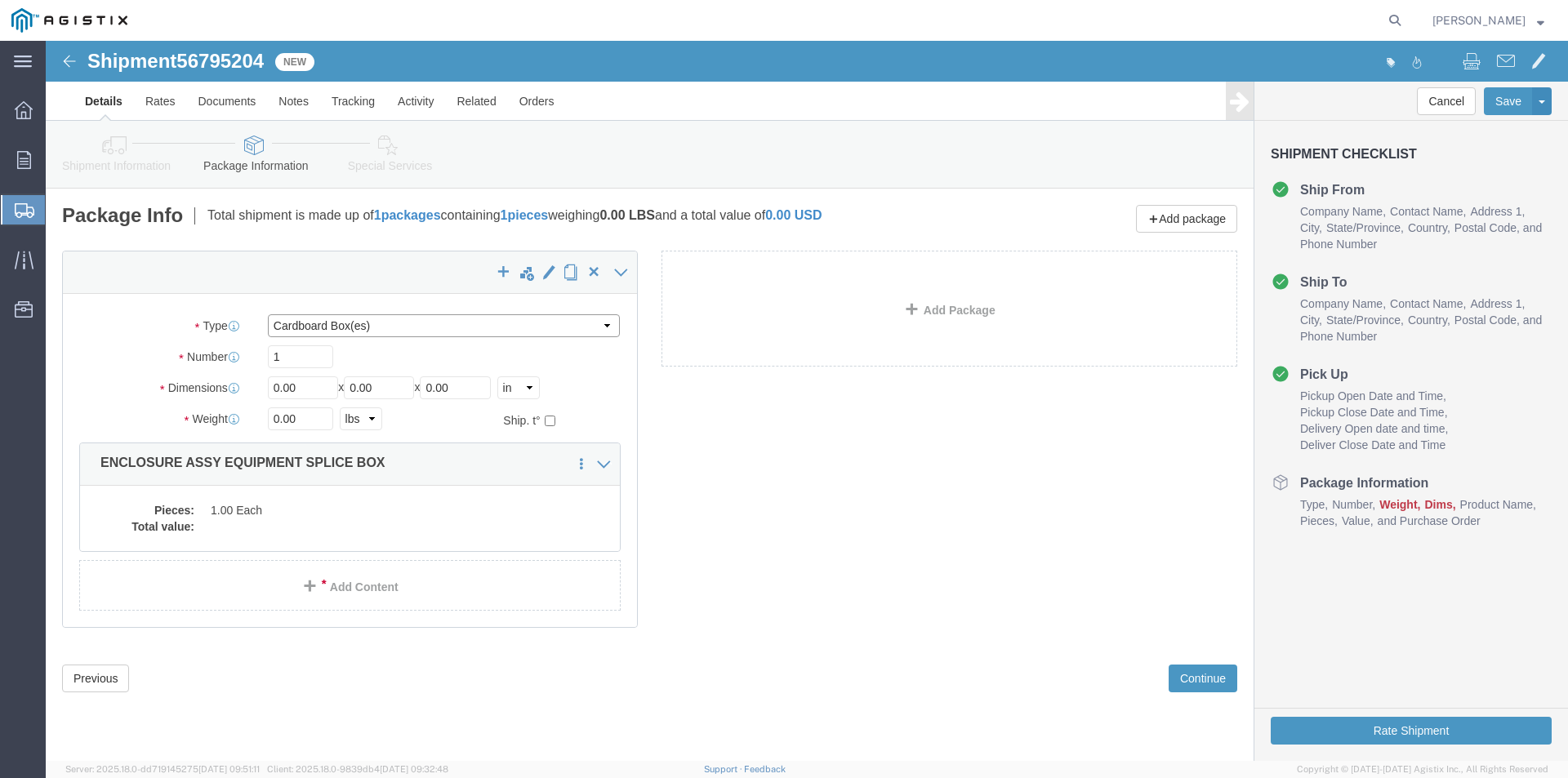
click select "Select Bulk Bundle(s) Cardboard Box(es) Carton(s) Crate(s) Drum(s) (Fiberboard)…"
select select "NKCR"
click select "Select Bulk Bundle(s) Cardboard Box(es) Carton(s) Crate(s) Drum(s) (Fiberboard)…"
click input "1"
drag, startPoint x: 257, startPoint y: 351, endPoint x: 191, endPoint y: 351, distance: 66.0
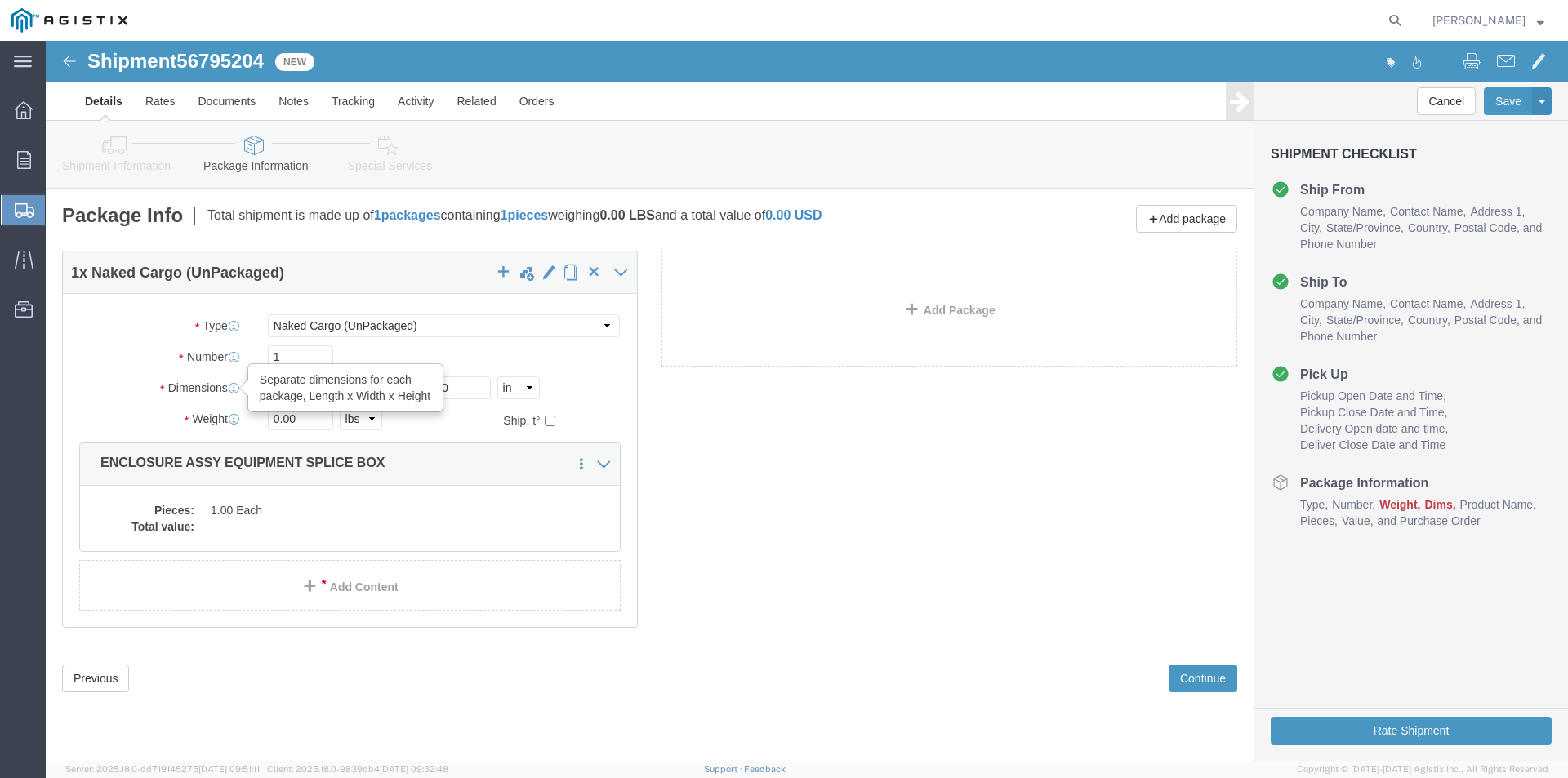
click div "Dimensions Separate dimensions for each package, Length x Width x Height Length…"
type input "46"
drag, startPoint x: 334, startPoint y: 346, endPoint x: 289, endPoint y: 346, distance: 45.0
click div "Length 46 x Width 0.00 x Height 0.00 Select cm ft in"
type input "86"
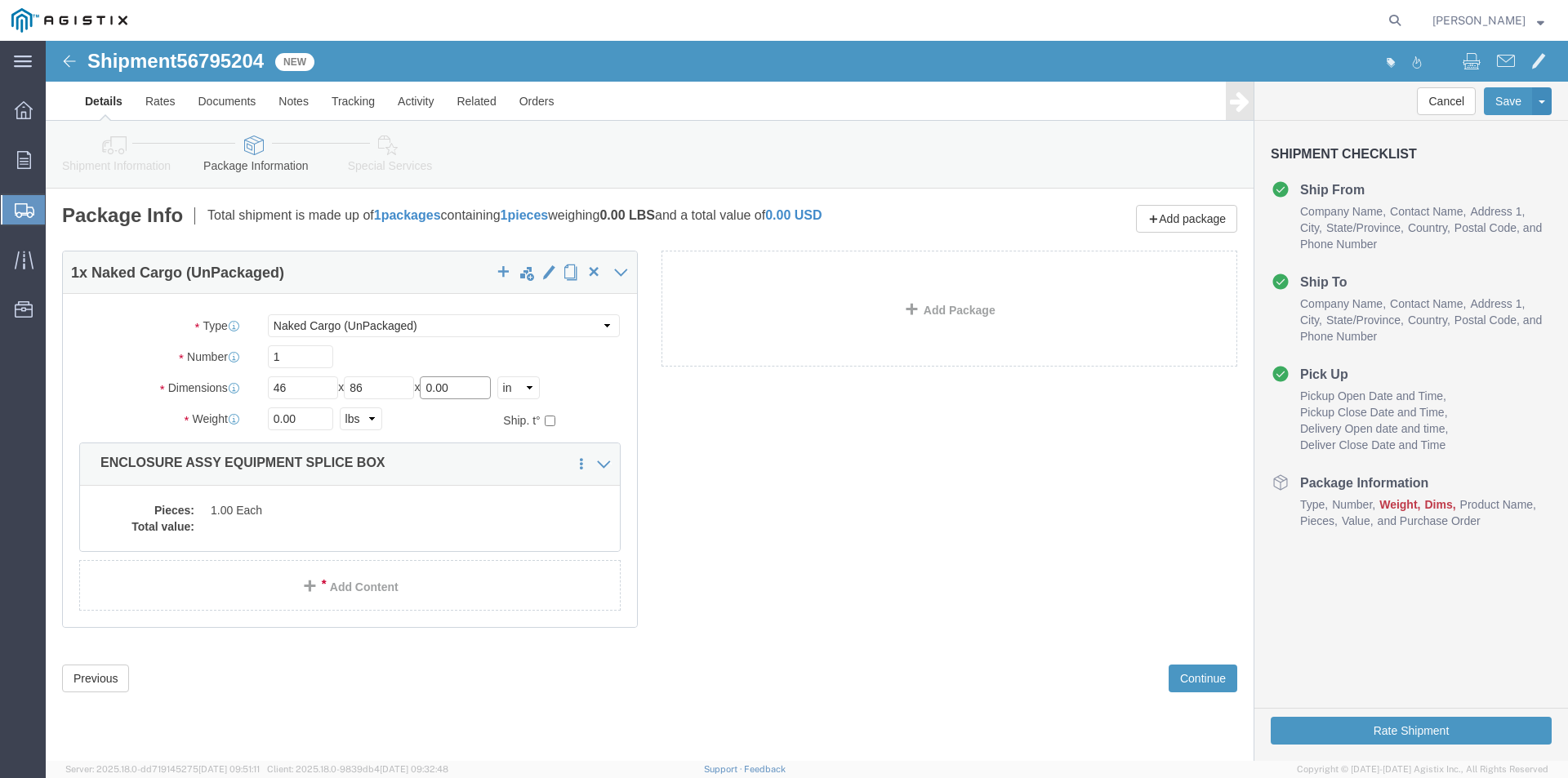
drag, startPoint x: 423, startPoint y: 345, endPoint x: 302, endPoint y: 345, distance: 121.0
click div "Length 46 x Width 86 x Height 0.00 Select cm ft in"
type input "72"
drag, startPoint x: 262, startPoint y: 375, endPoint x: 125, endPoint y: 387, distance: 137.5
click div "Weight 0.00 Select kgs lbs Ship. t°"
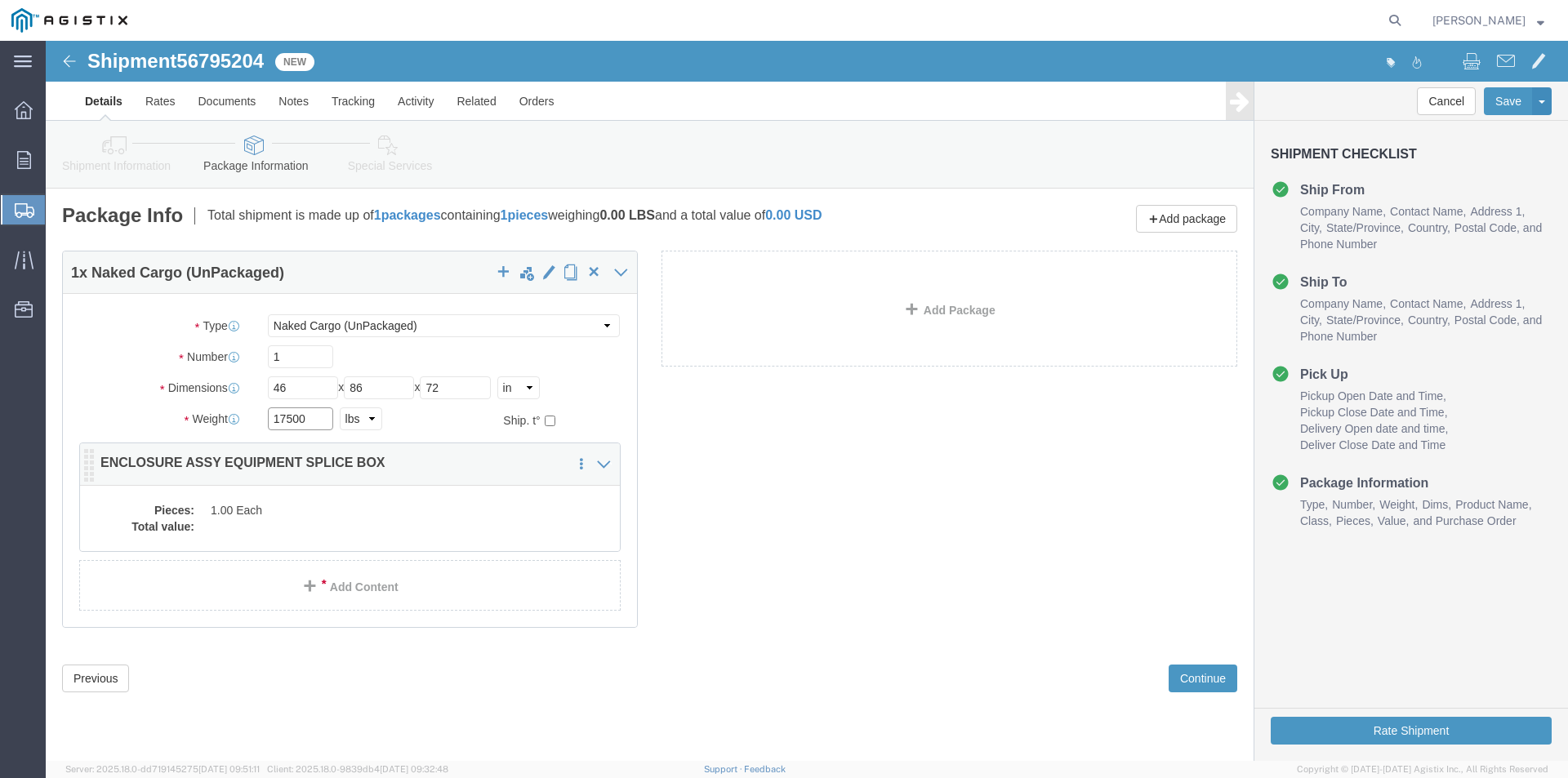
type input "17500"
click dd "1.00 Each"
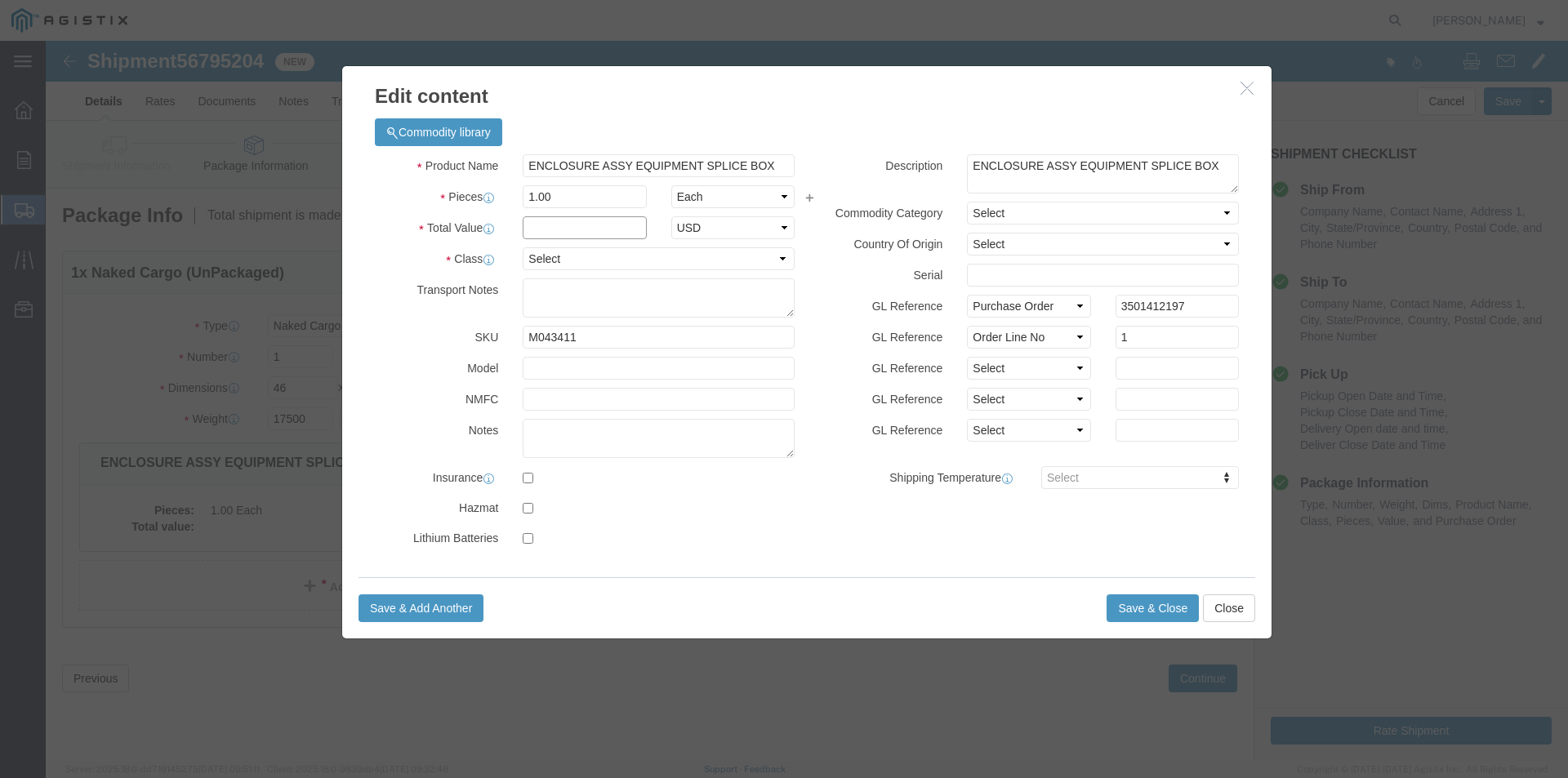
click input "text"
type input "1"
drag, startPoint x: 552, startPoint y: 216, endPoint x: 396, endPoint y: 218, distance: 156.0
click div "Class Select 50 55 60 65 70 85 92.5 100 125 175 250 300 400"
select select "55"
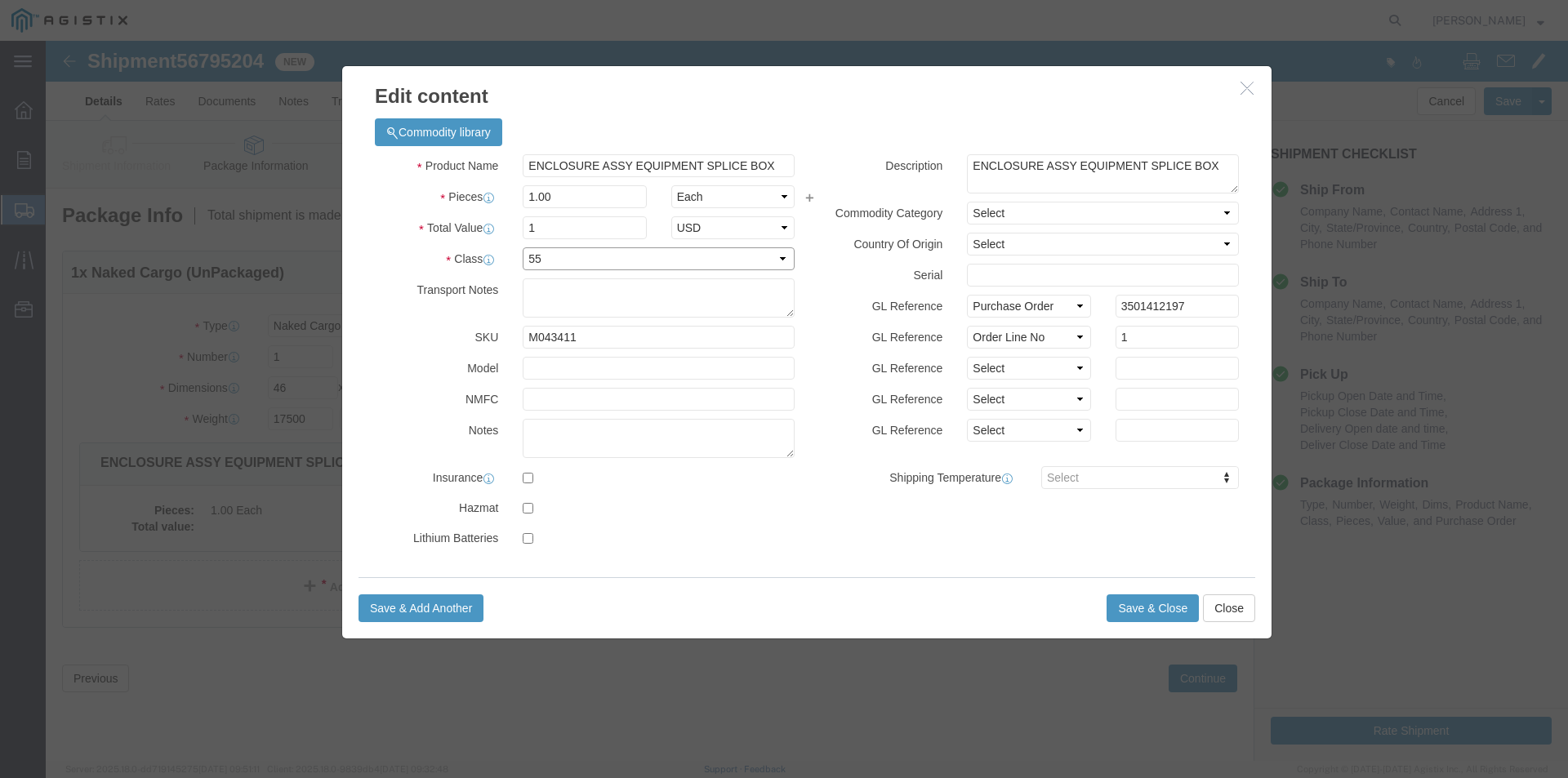
click select "Select 50 55 60 65 70 85 92.5 100 125 175 250 300 400"
click button "Save & Close"
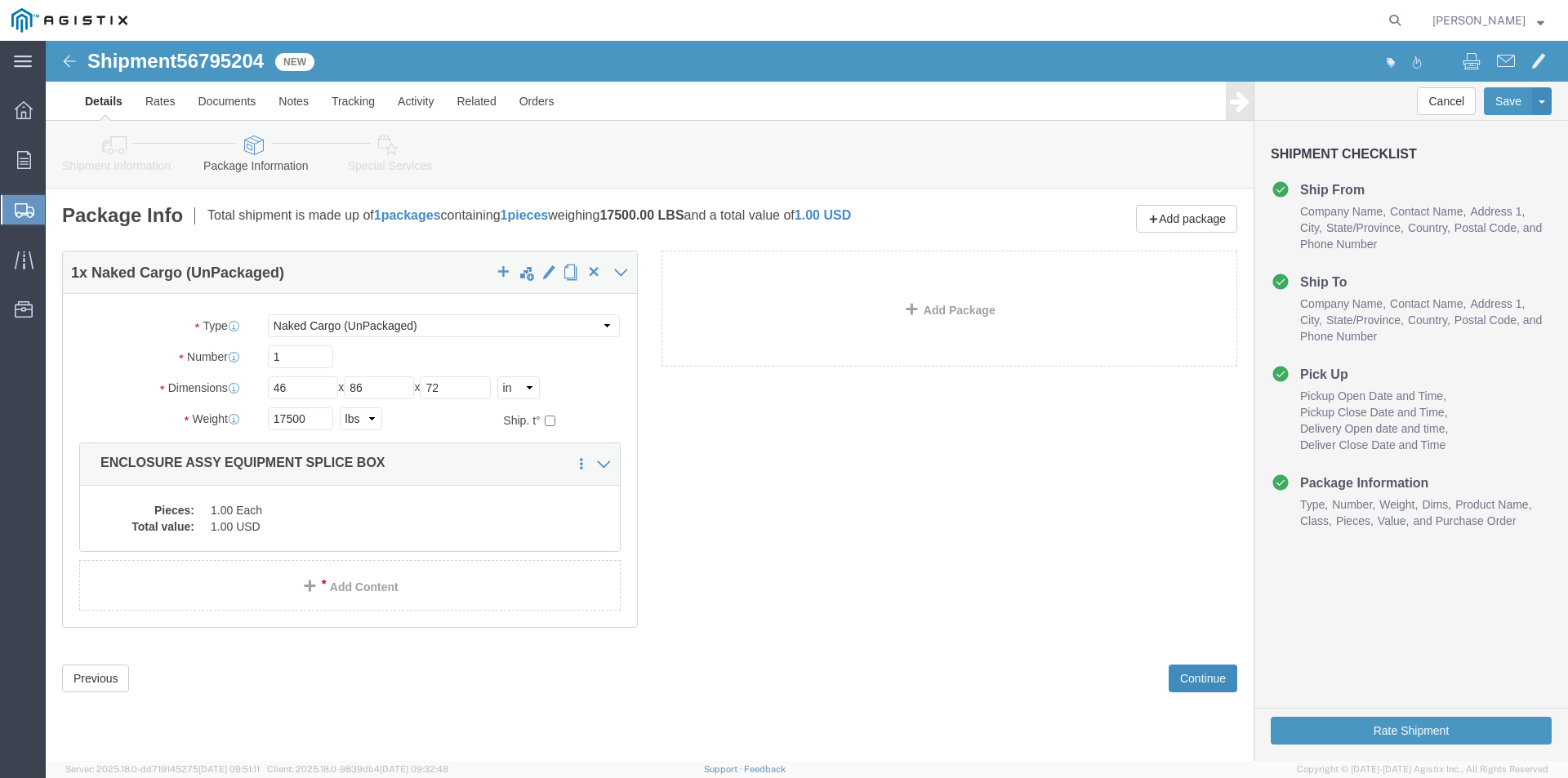
click button "Continue"
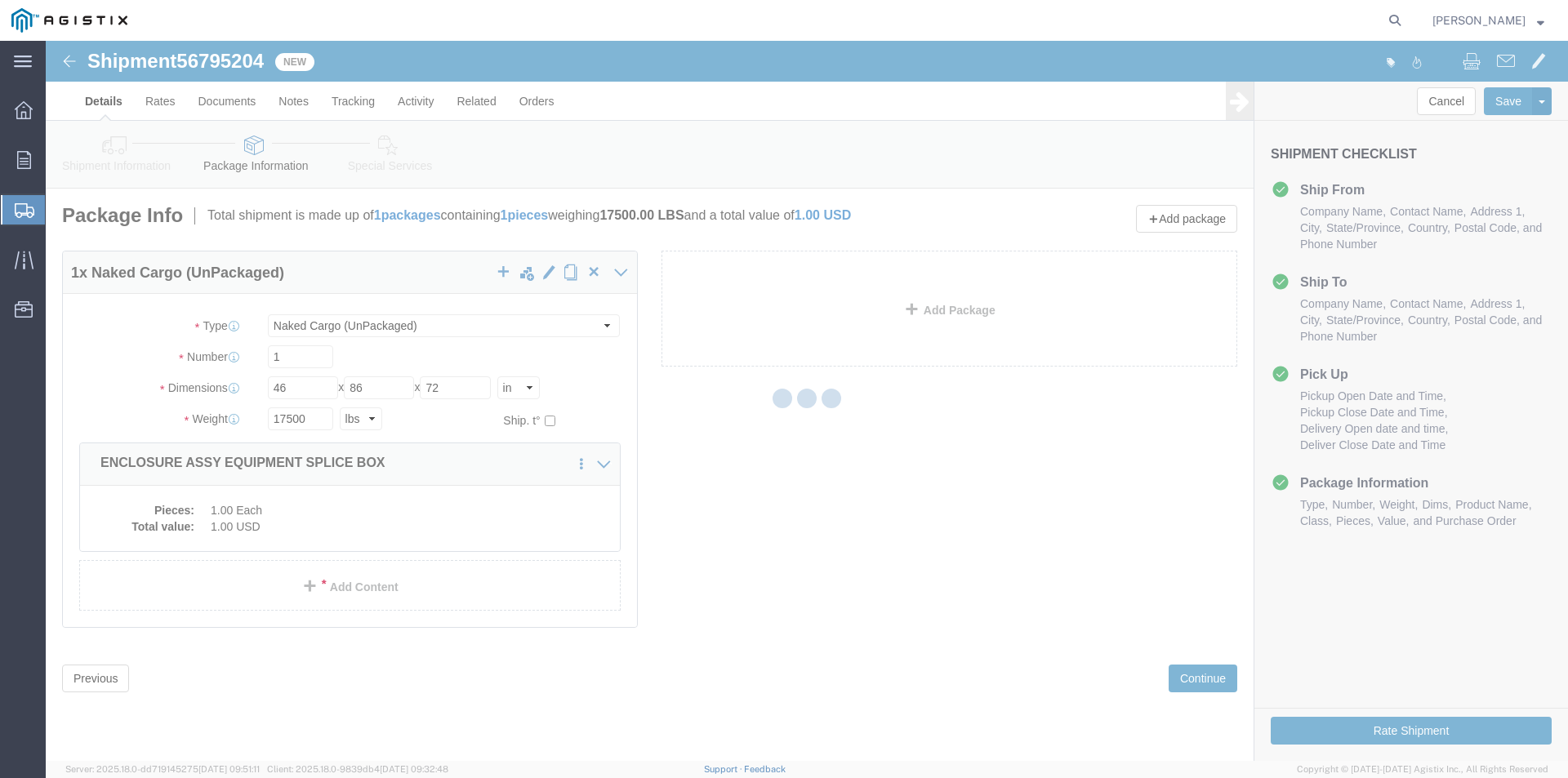
select select
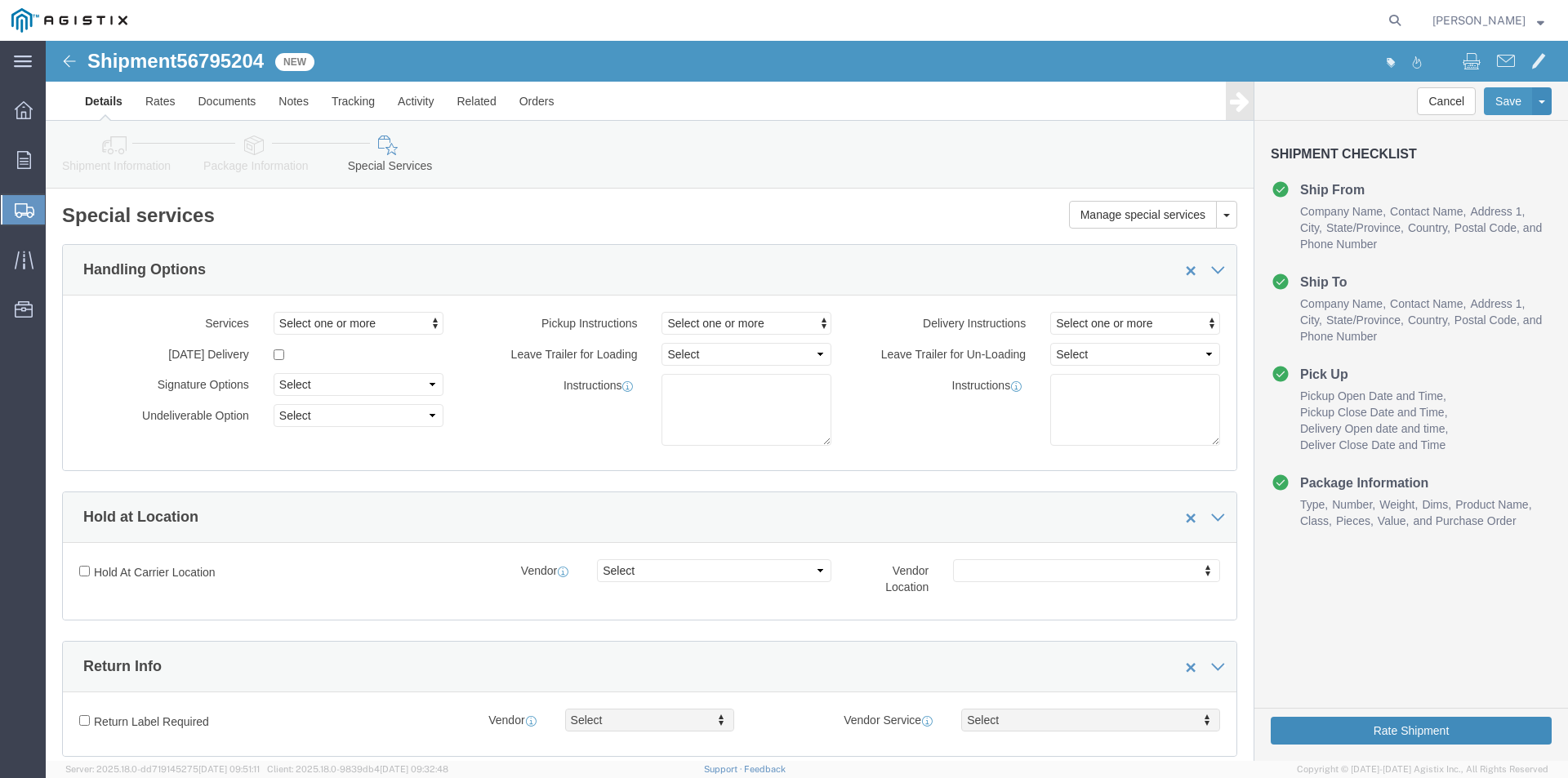
click button "Rate Shipment"
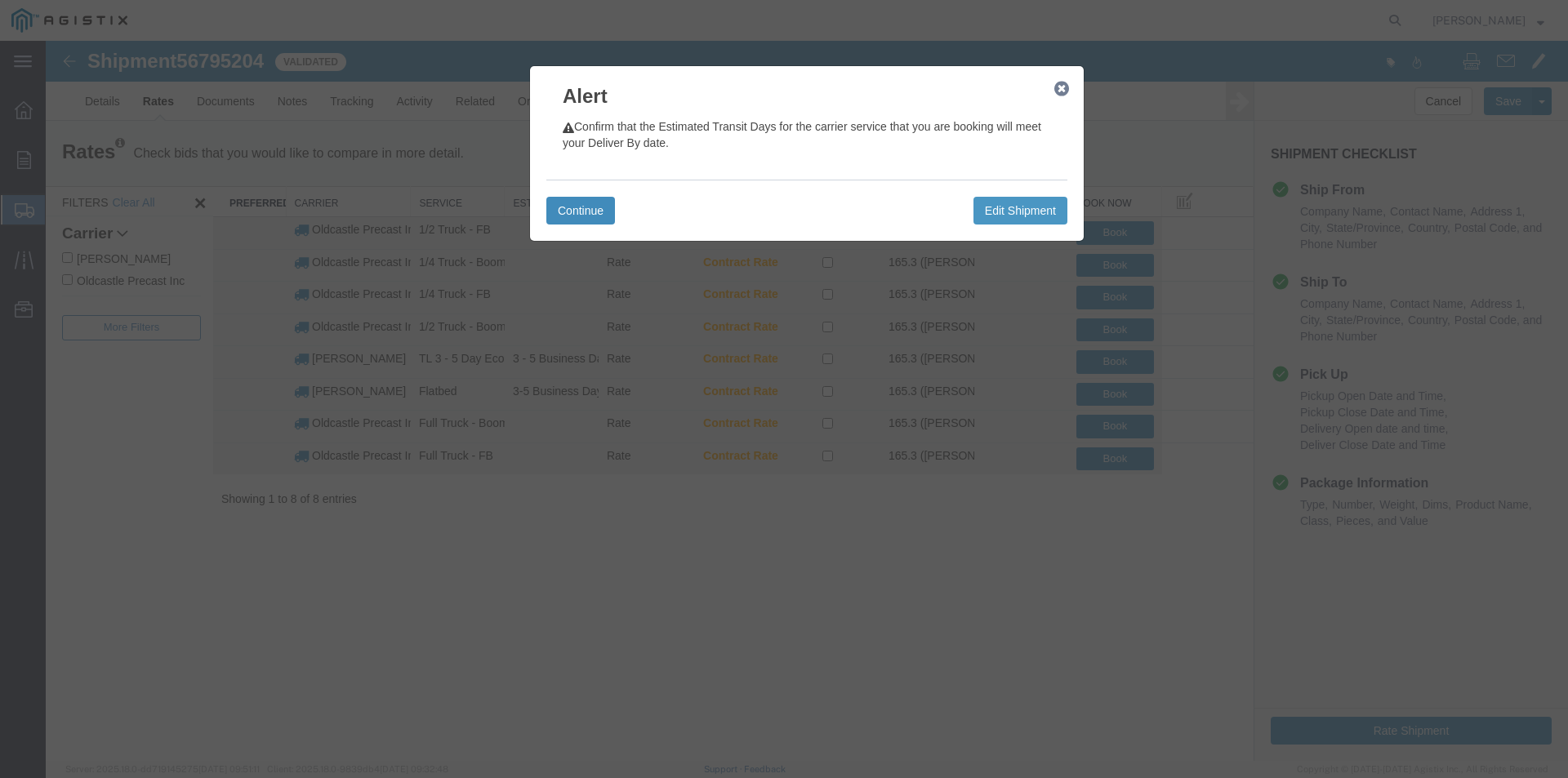
click at [593, 217] on button "Continue" at bounding box center [581, 210] width 69 height 27
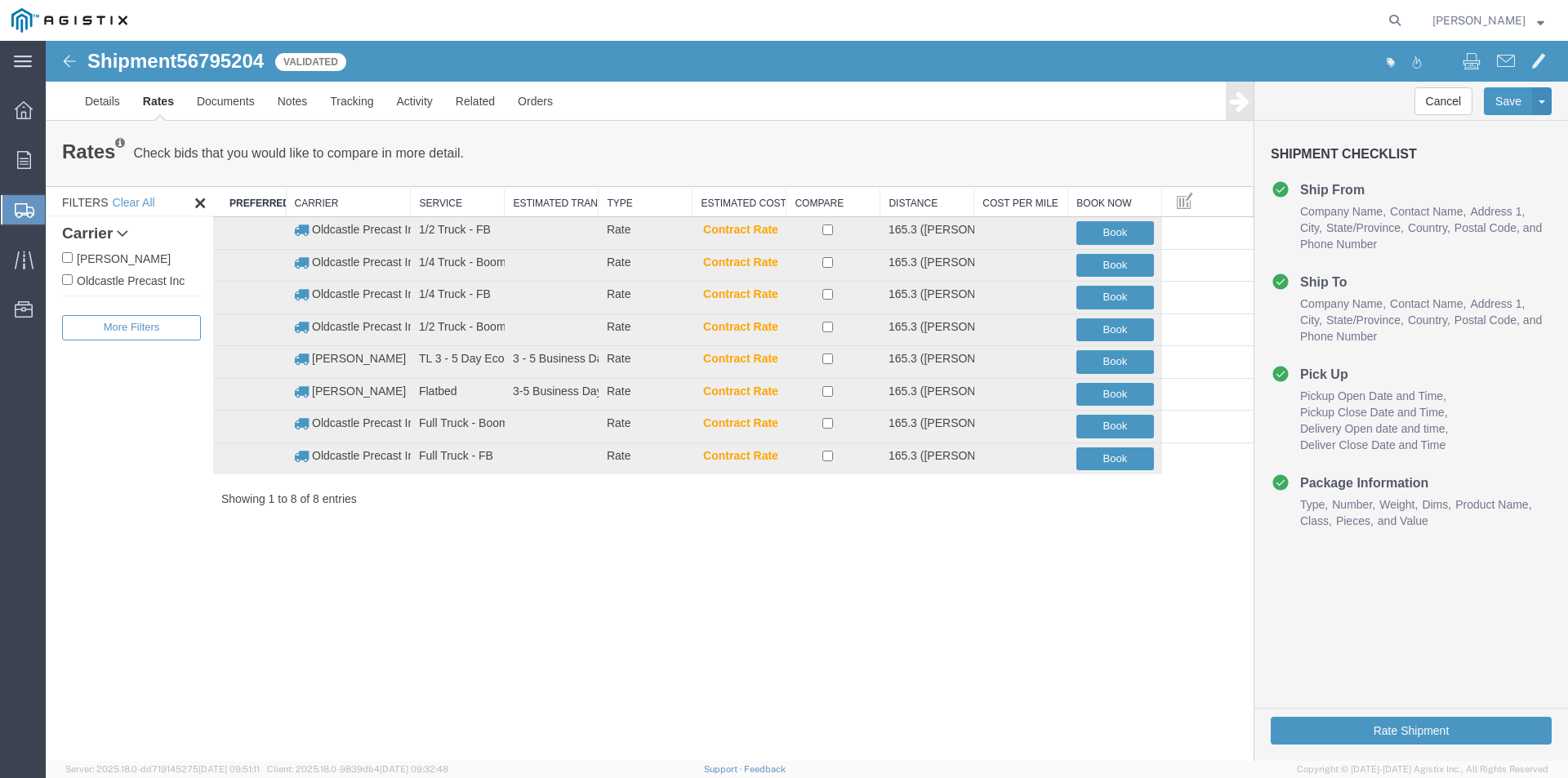
click at [151, 277] on label "Oldcastle Precast Inc" at bounding box center [131, 280] width 139 height 18
click at [73, 277] on input "Oldcastle Precast Inc" at bounding box center [67, 279] width 10 height 10
checkbox input "true"
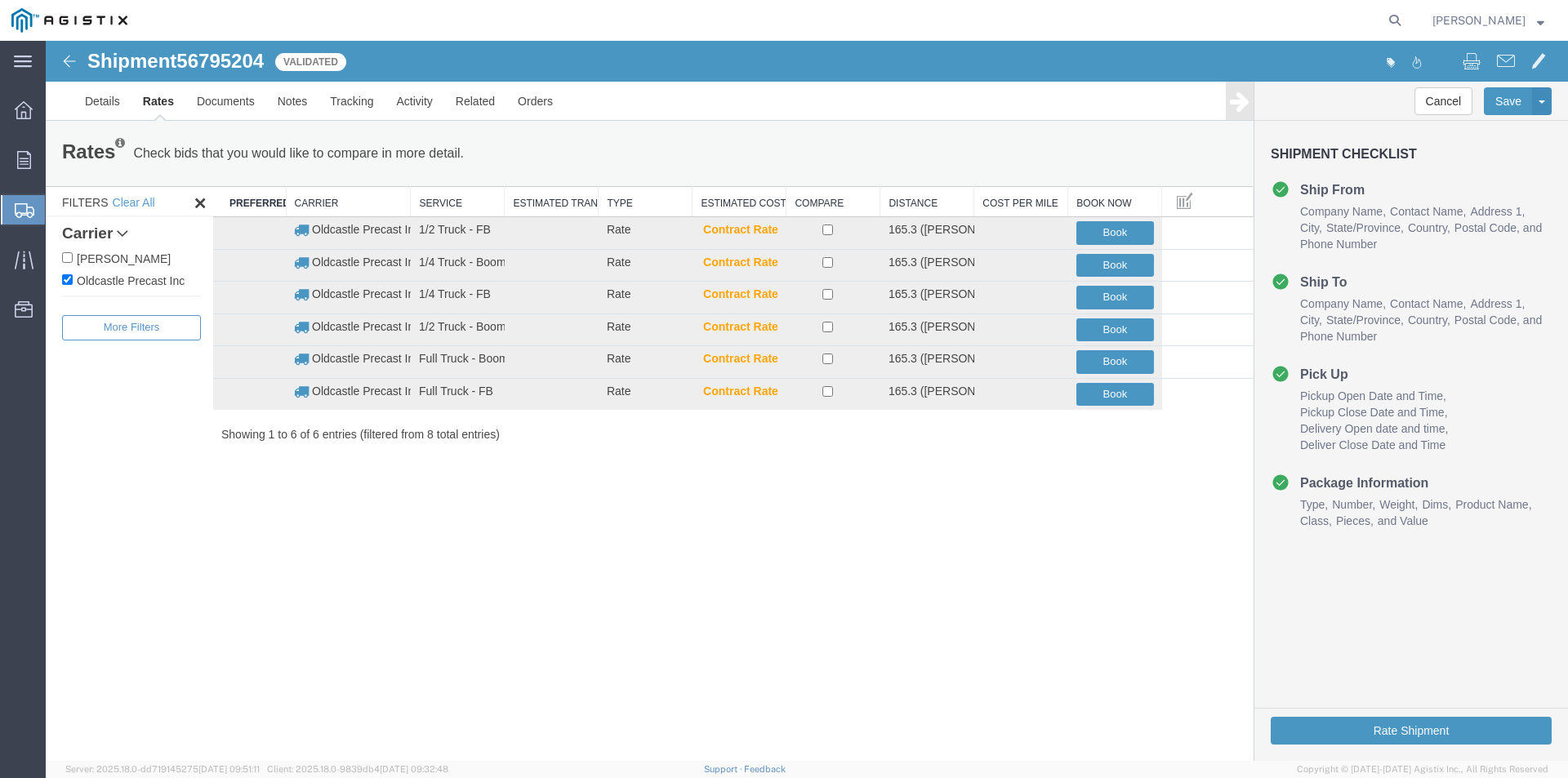
click at [70, 60] on img at bounding box center [69, 61] width 20 height 20
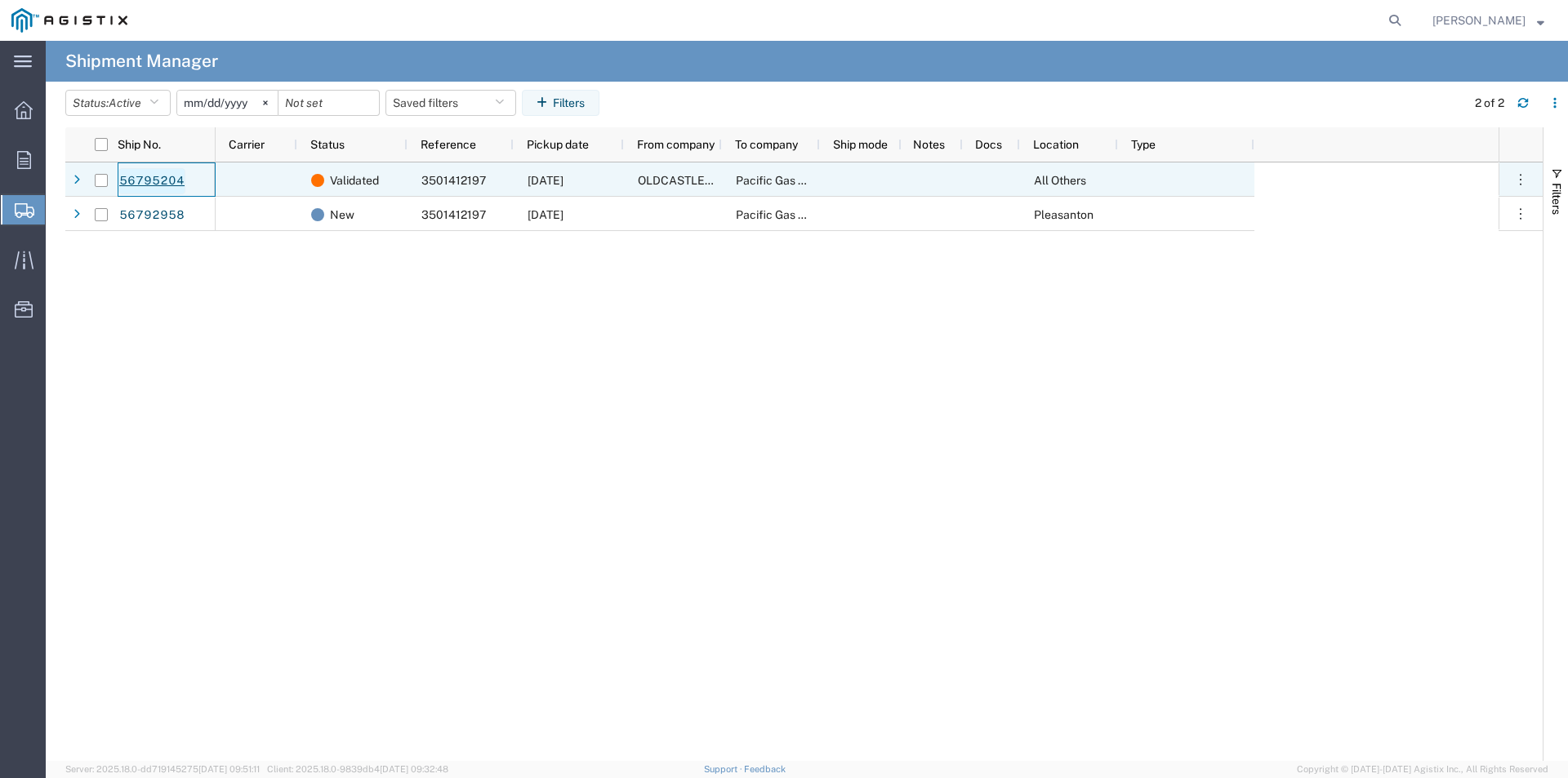
click at [157, 175] on link "56795204" at bounding box center [152, 181] width 67 height 26
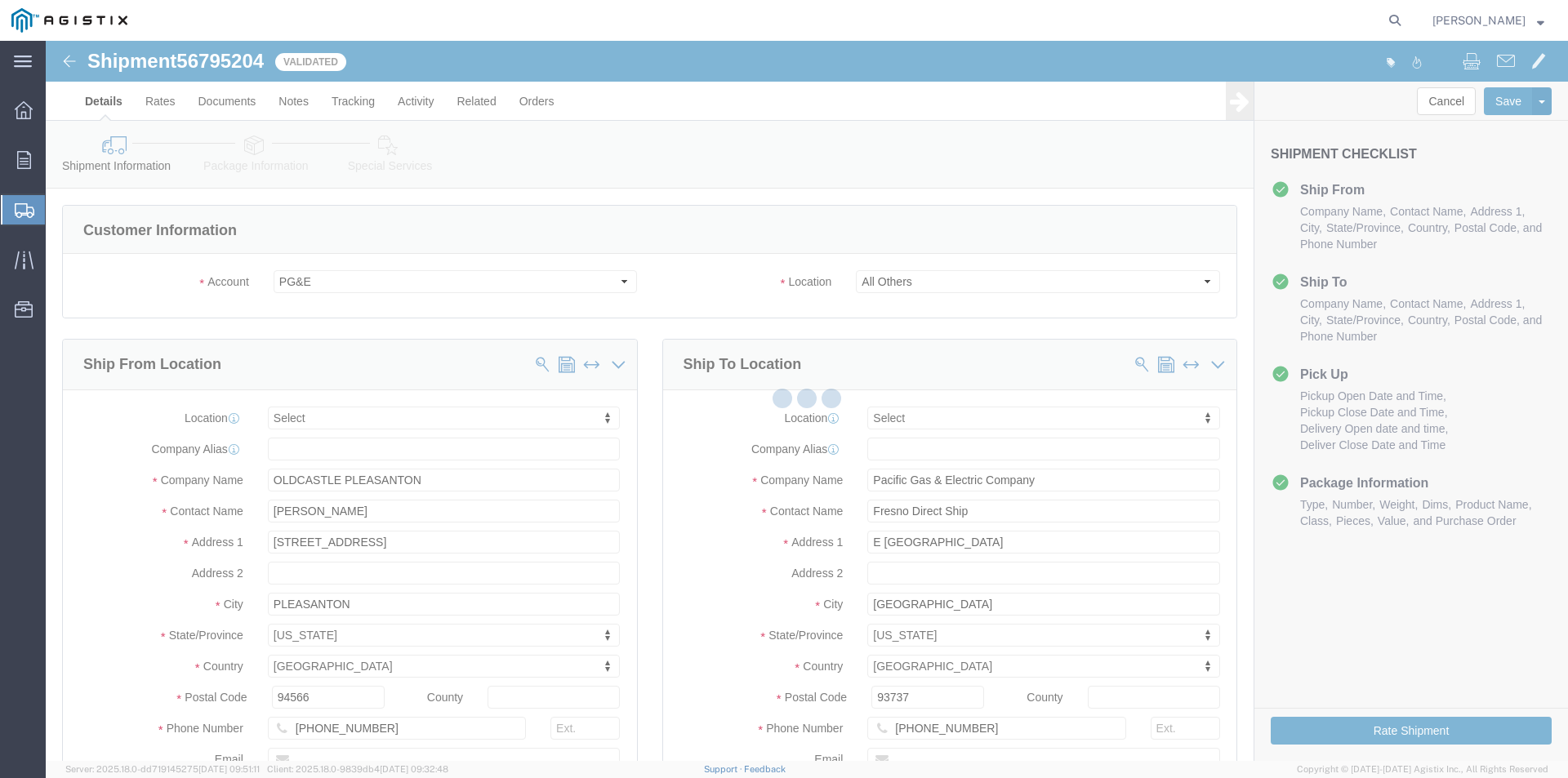
select select
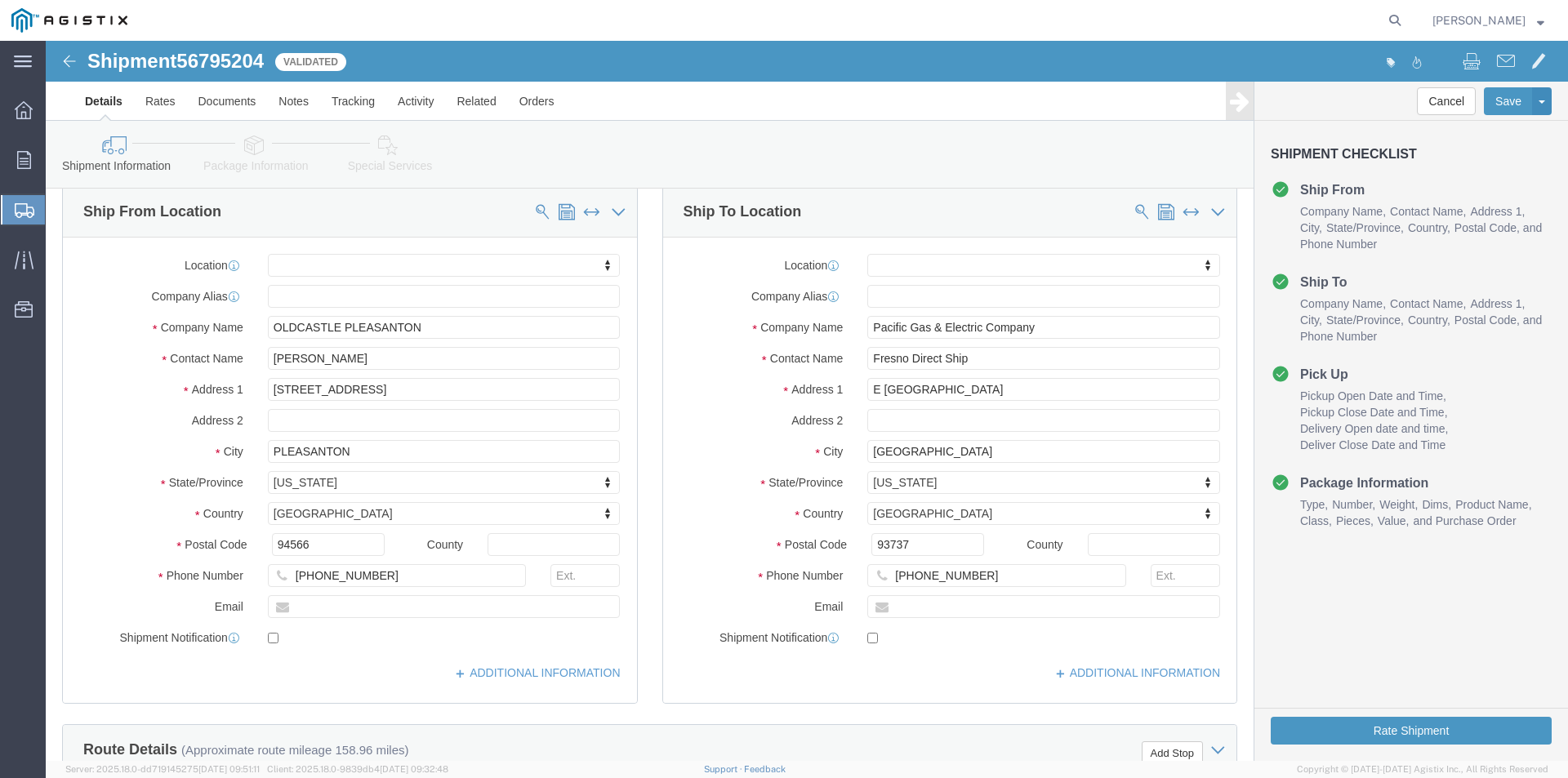
scroll to position [163, 0]
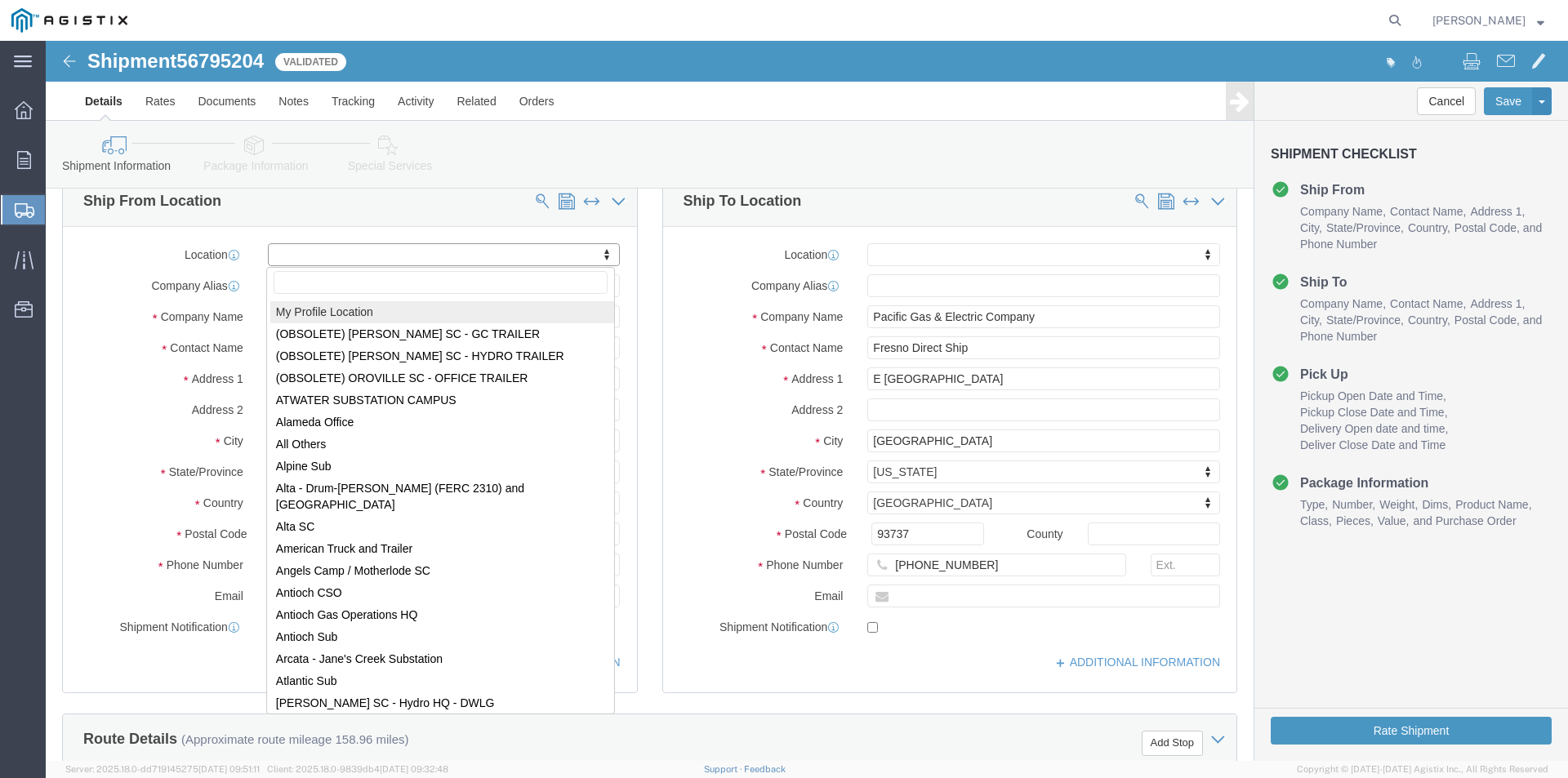
select select "MYPROFILE"
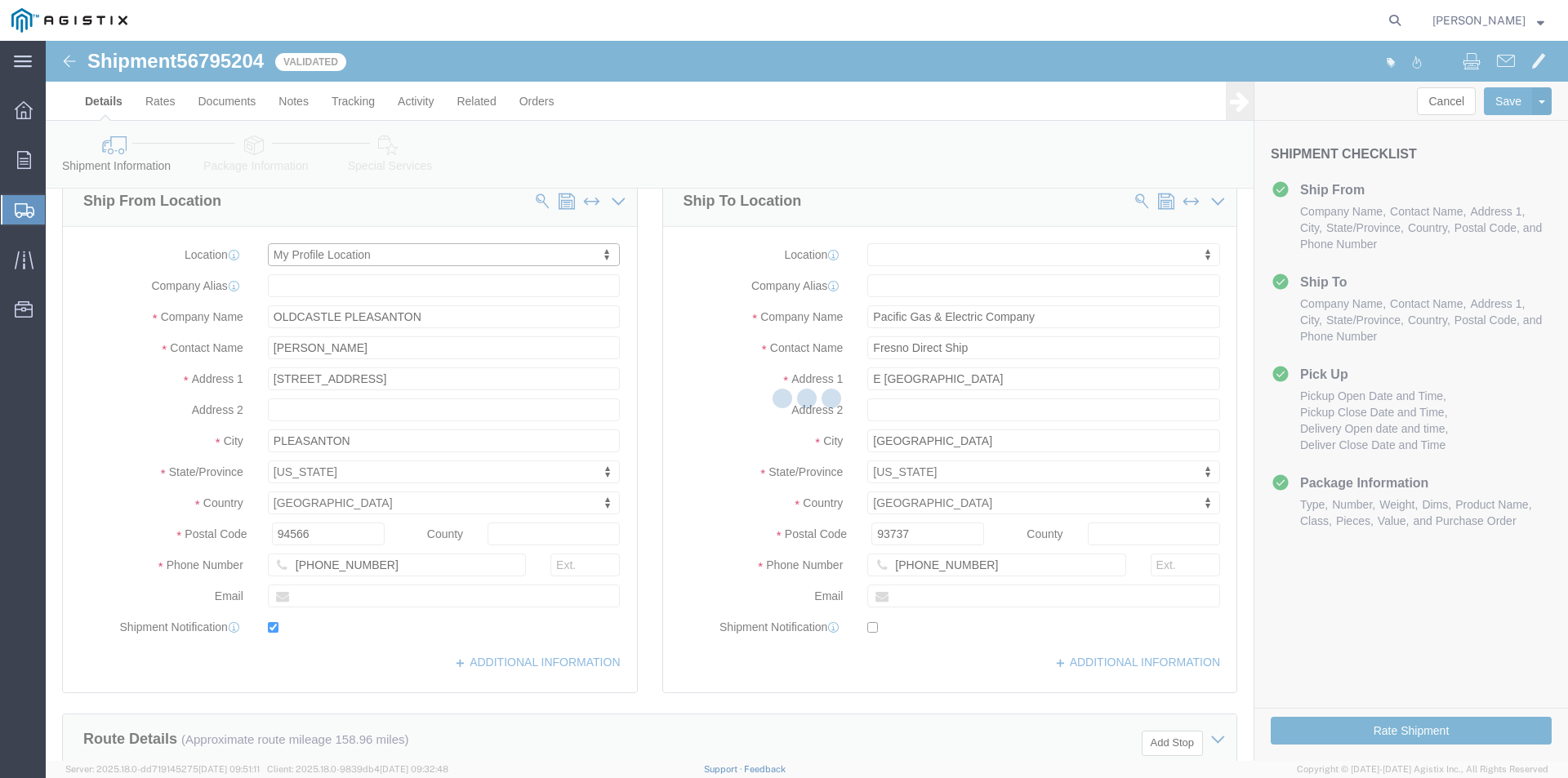
type input "[STREET_ADDRESS]"
type input "93274"
type input "[PHONE_NUMBER]"
type input "[PERSON_NAME][EMAIL_ADDRESS][PERSON_NAME][DOMAIN_NAME]"
checkbox input "true"
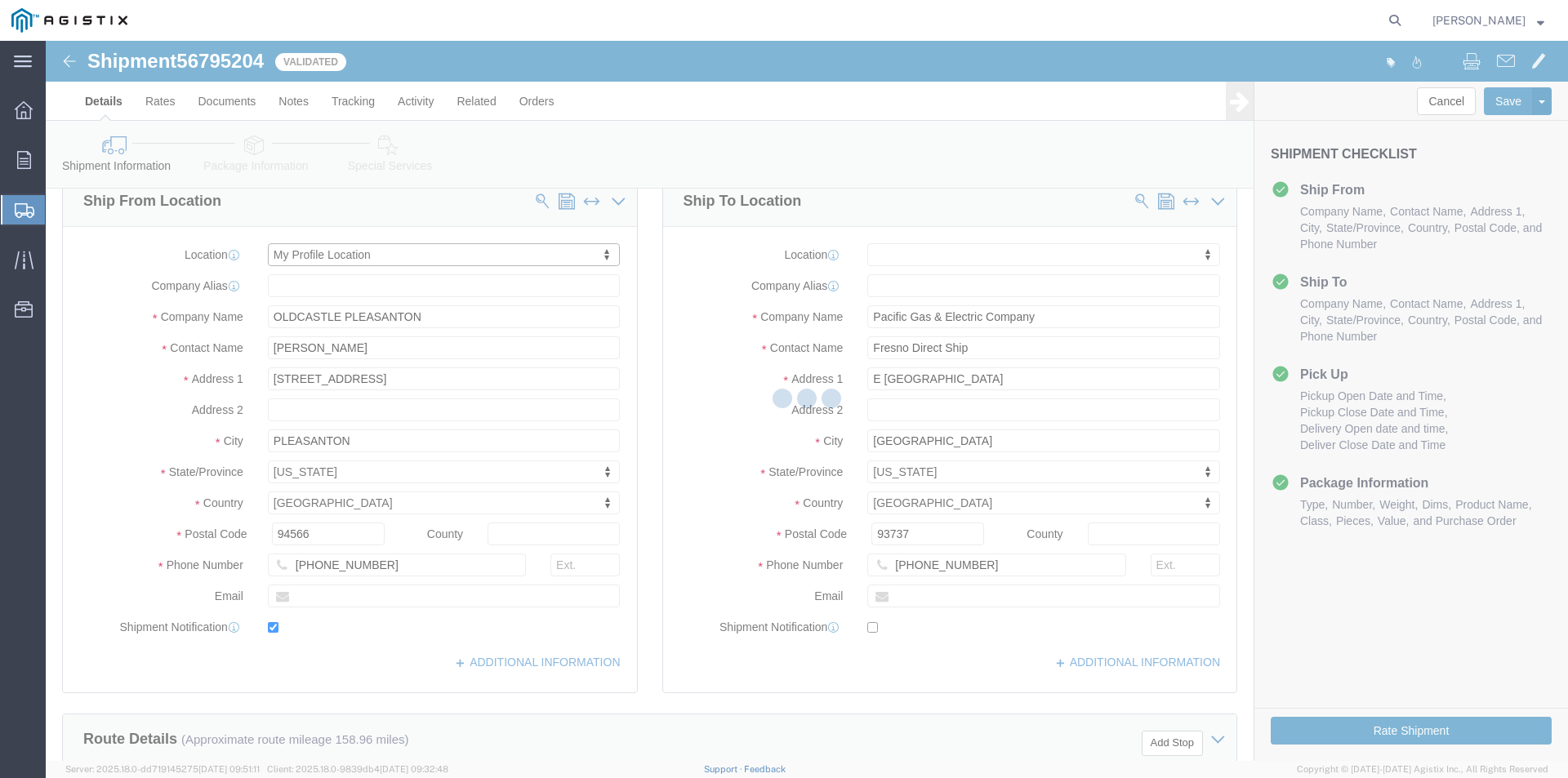
type input "Oldcastle Precast Inc"
type input "[PERSON_NAME]"
type input "Tulare"
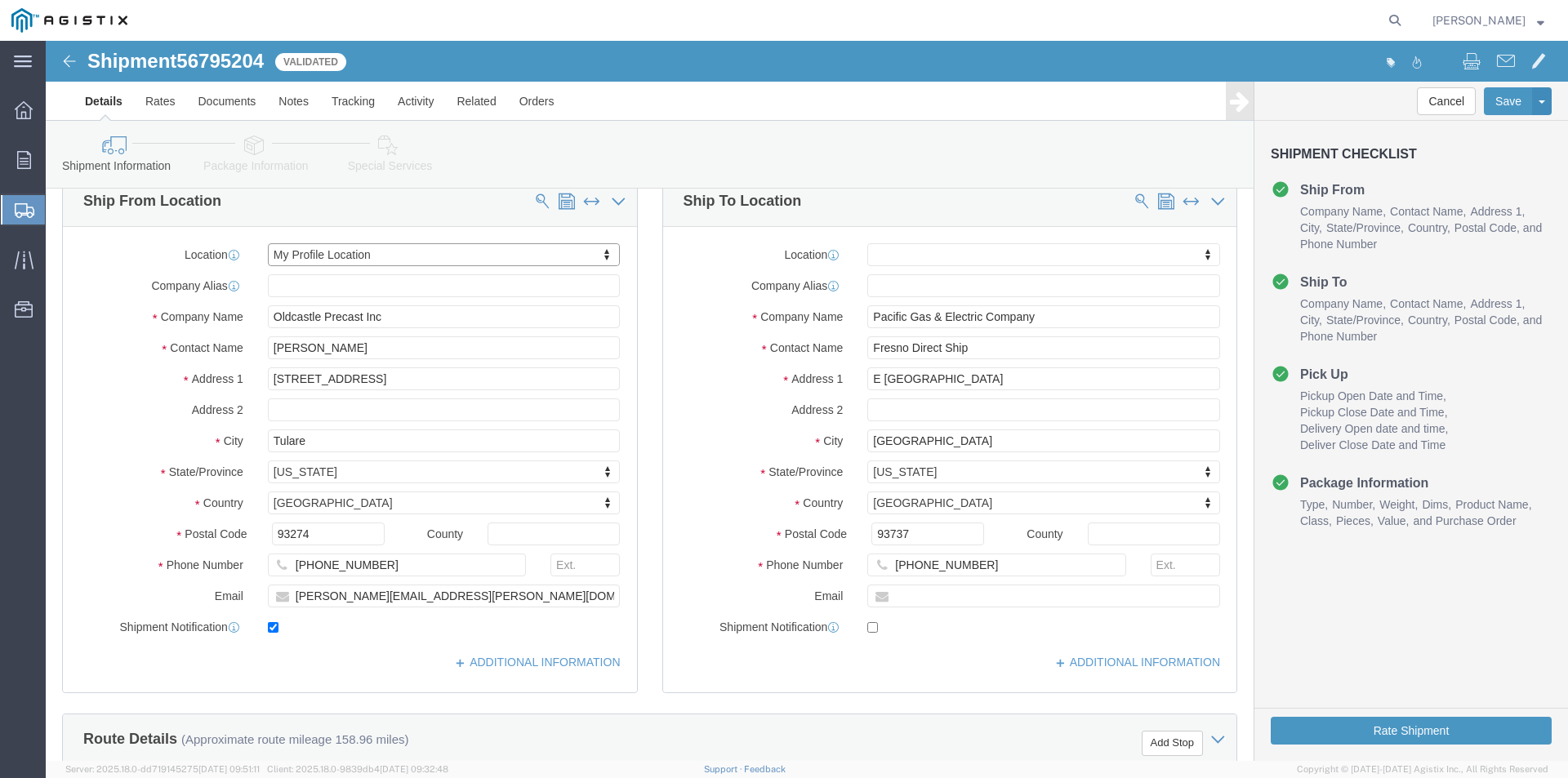
select select "CA"
click button "Rate Shipment"
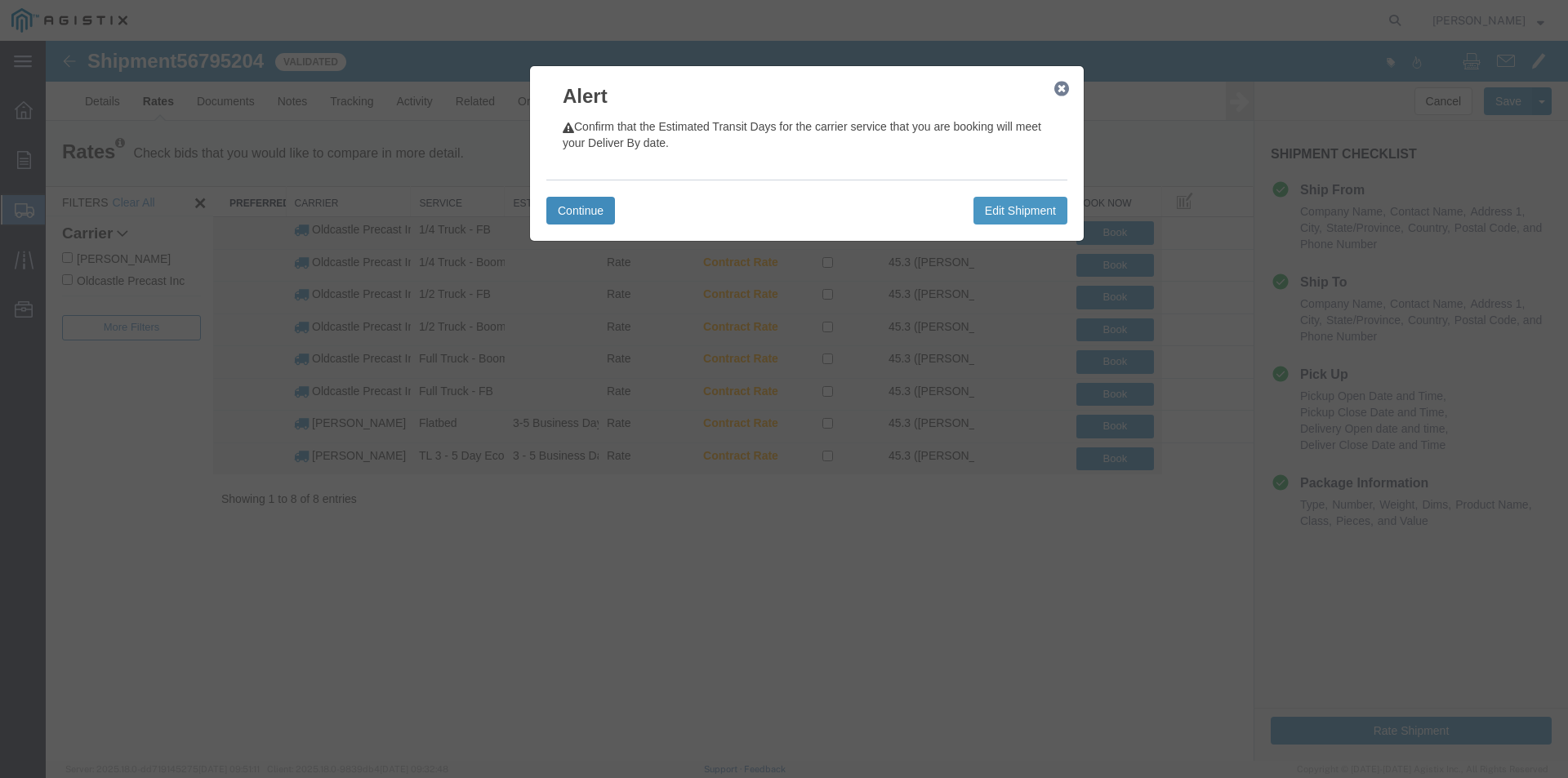
click at [603, 214] on button "Continue" at bounding box center [581, 210] width 69 height 27
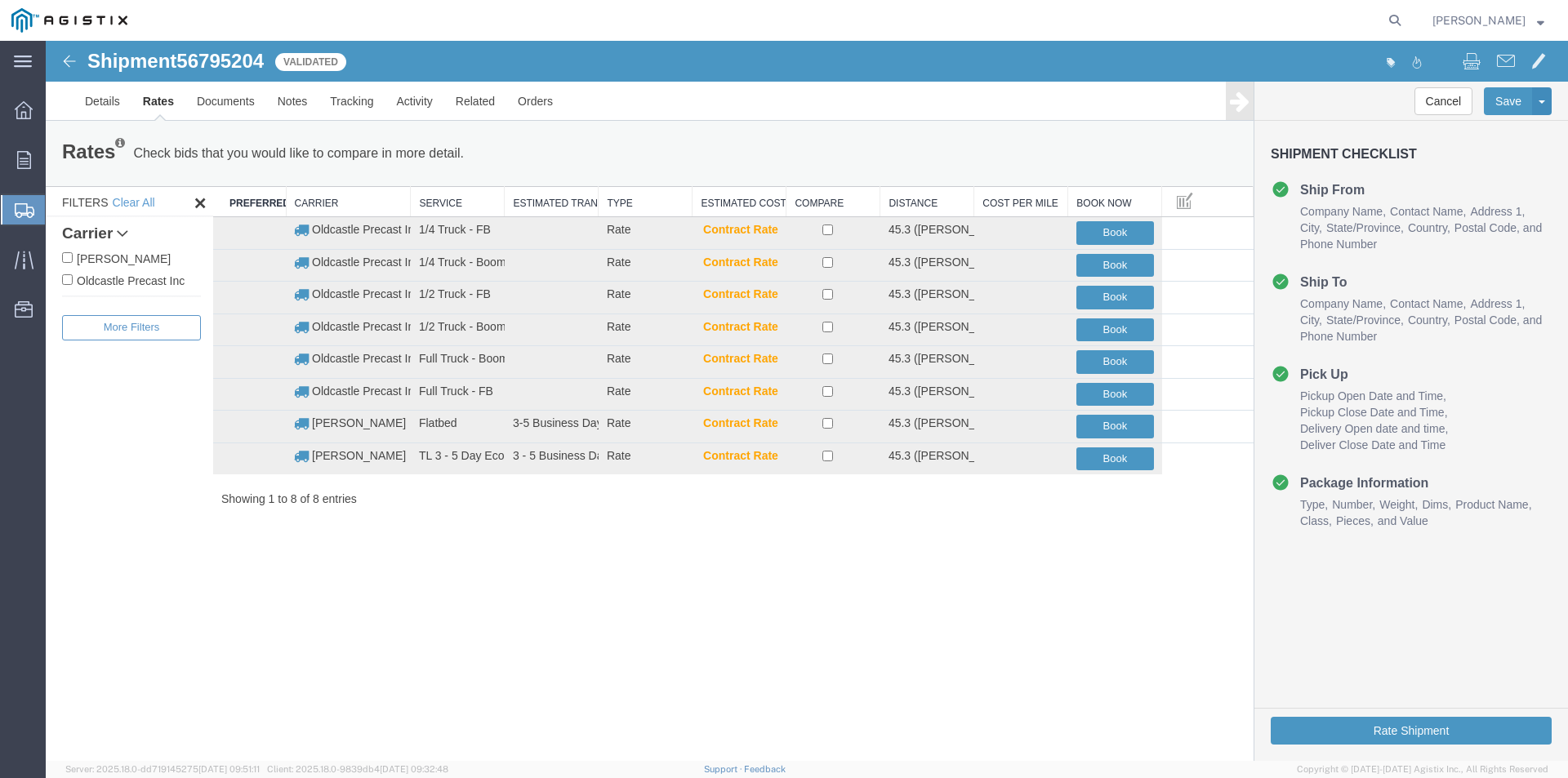
click at [156, 282] on label "Oldcastle Precast Inc" at bounding box center [131, 280] width 139 height 18
click at [73, 282] on input "Oldcastle Precast Inc" at bounding box center [67, 279] width 10 height 10
checkbox input "true"
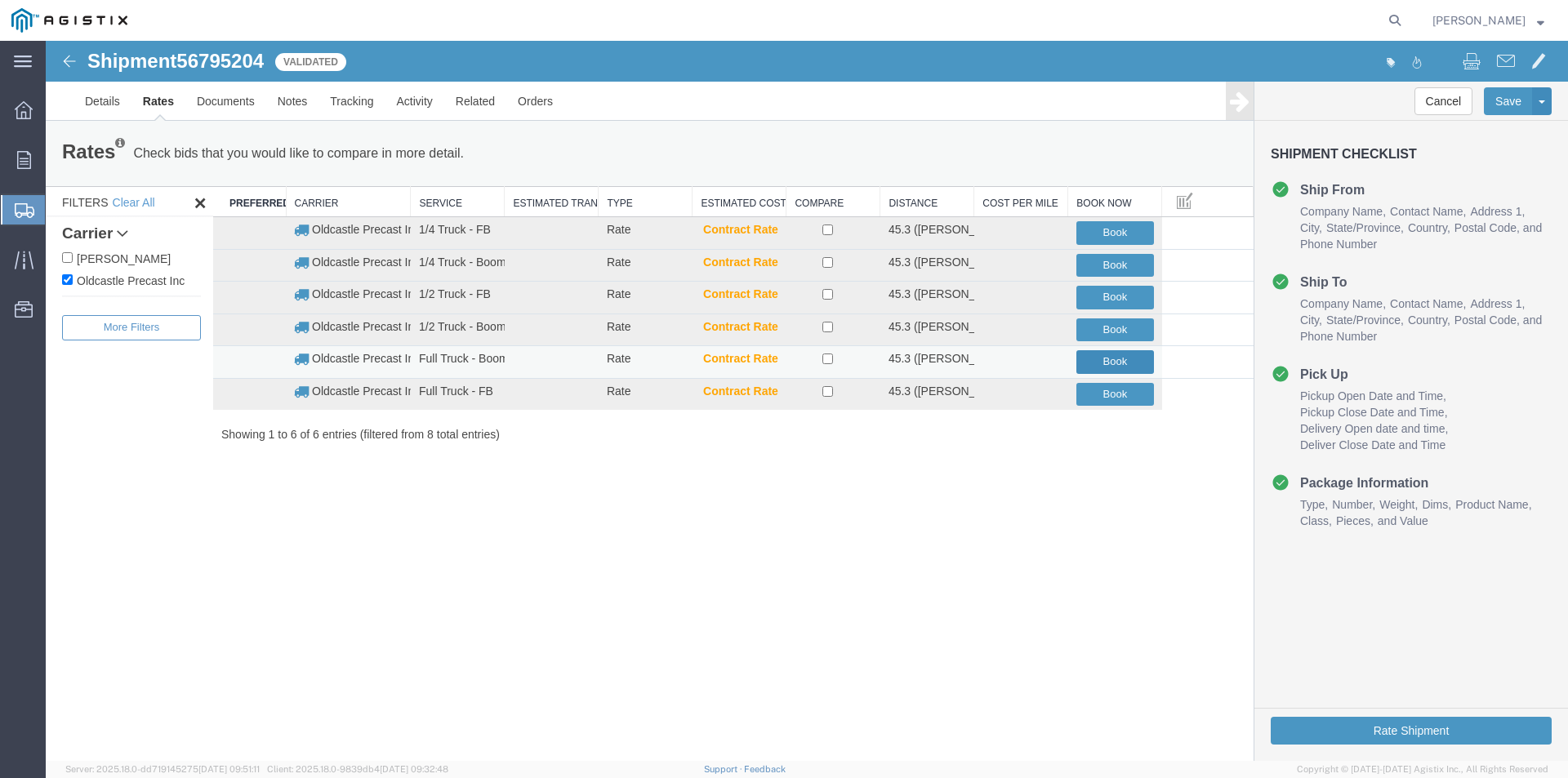
click at [1107, 358] on button "Book" at bounding box center [1115, 362] width 77 height 24
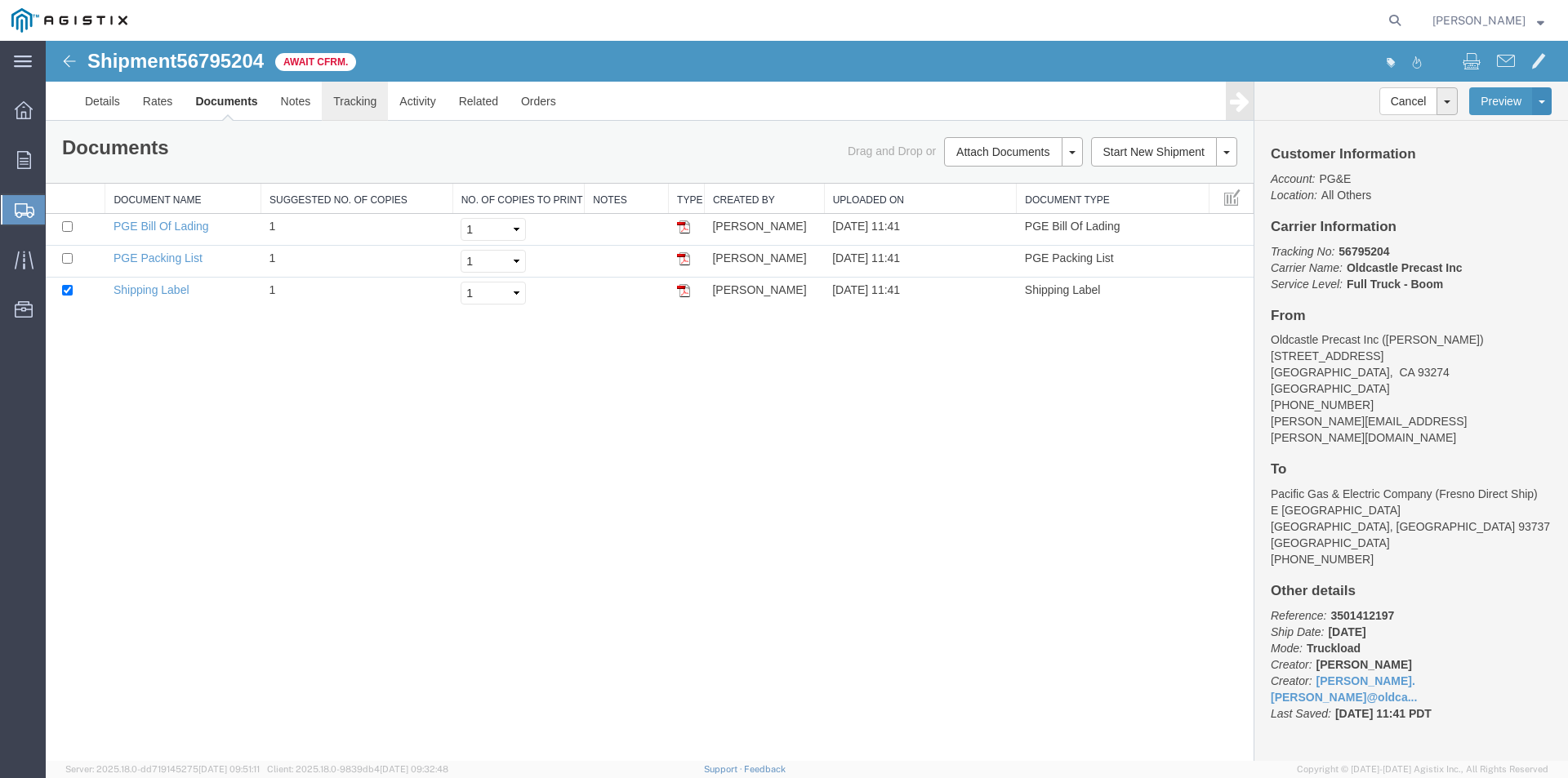
click at [366, 105] on link "Tracking" at bounding box center [355, 101] width 66 height 40
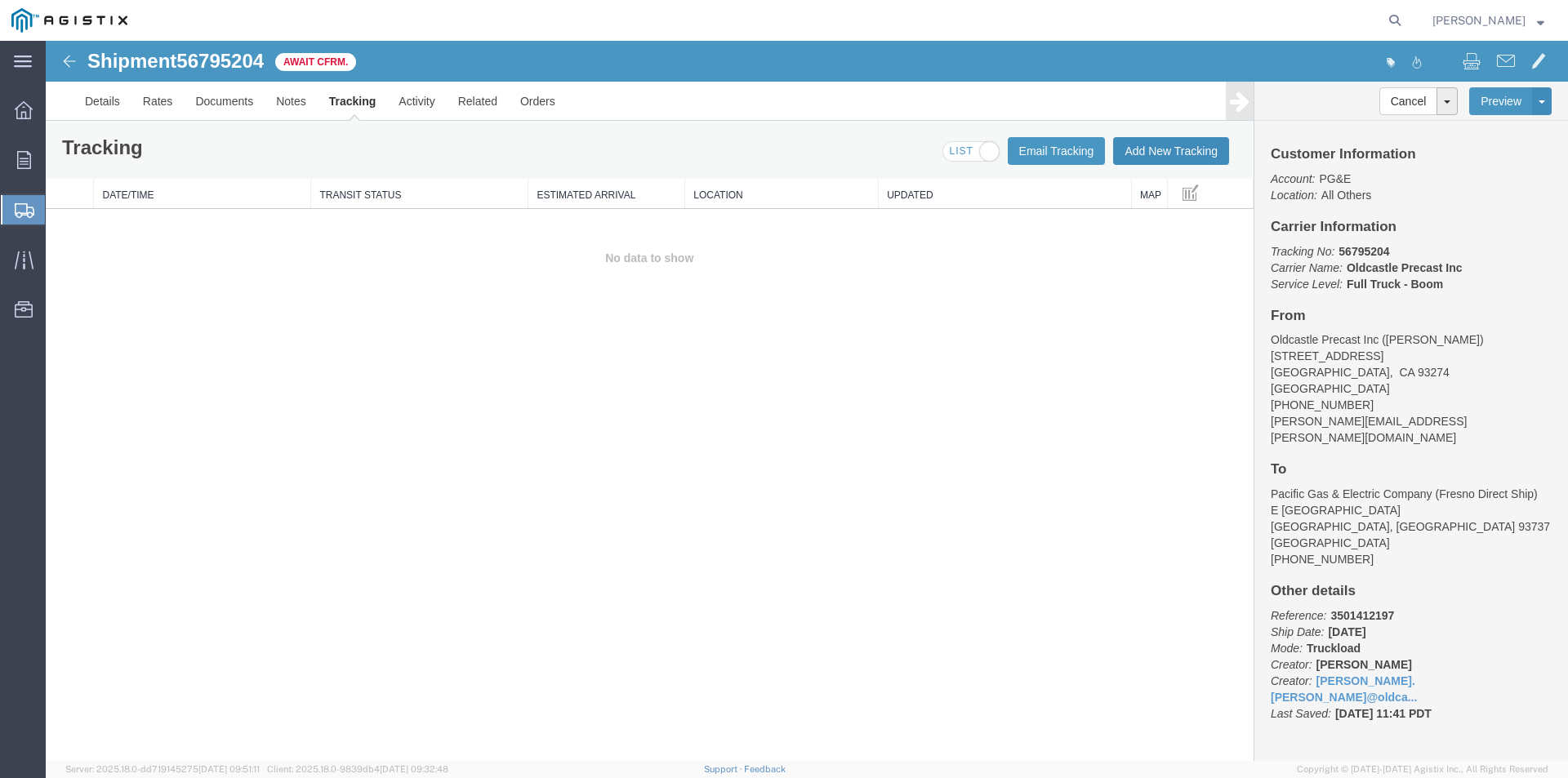
click at [1143, 146] on button "Add New Tracking" at bounding box center [1171, 151] width 116 height 27
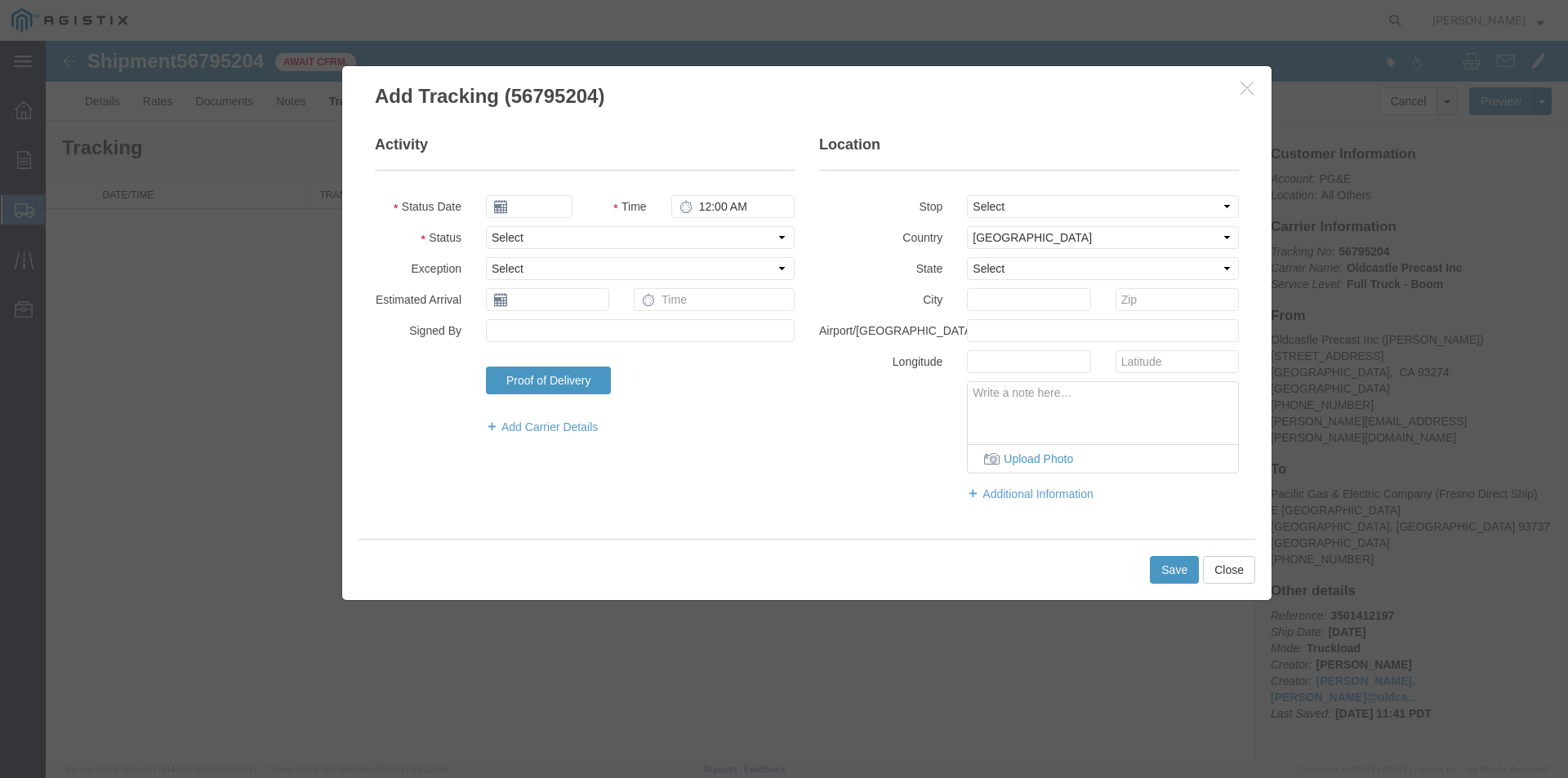
type input "[DATE]"
type input "12:00 PM"
click at [549, 205] on input "[DATE]" at bounding box center [529, 206] width 87 height 23
click at [620, 304] on td "12" at bounding box center [620, 308] width 25 height 25
type input "[DATE]"
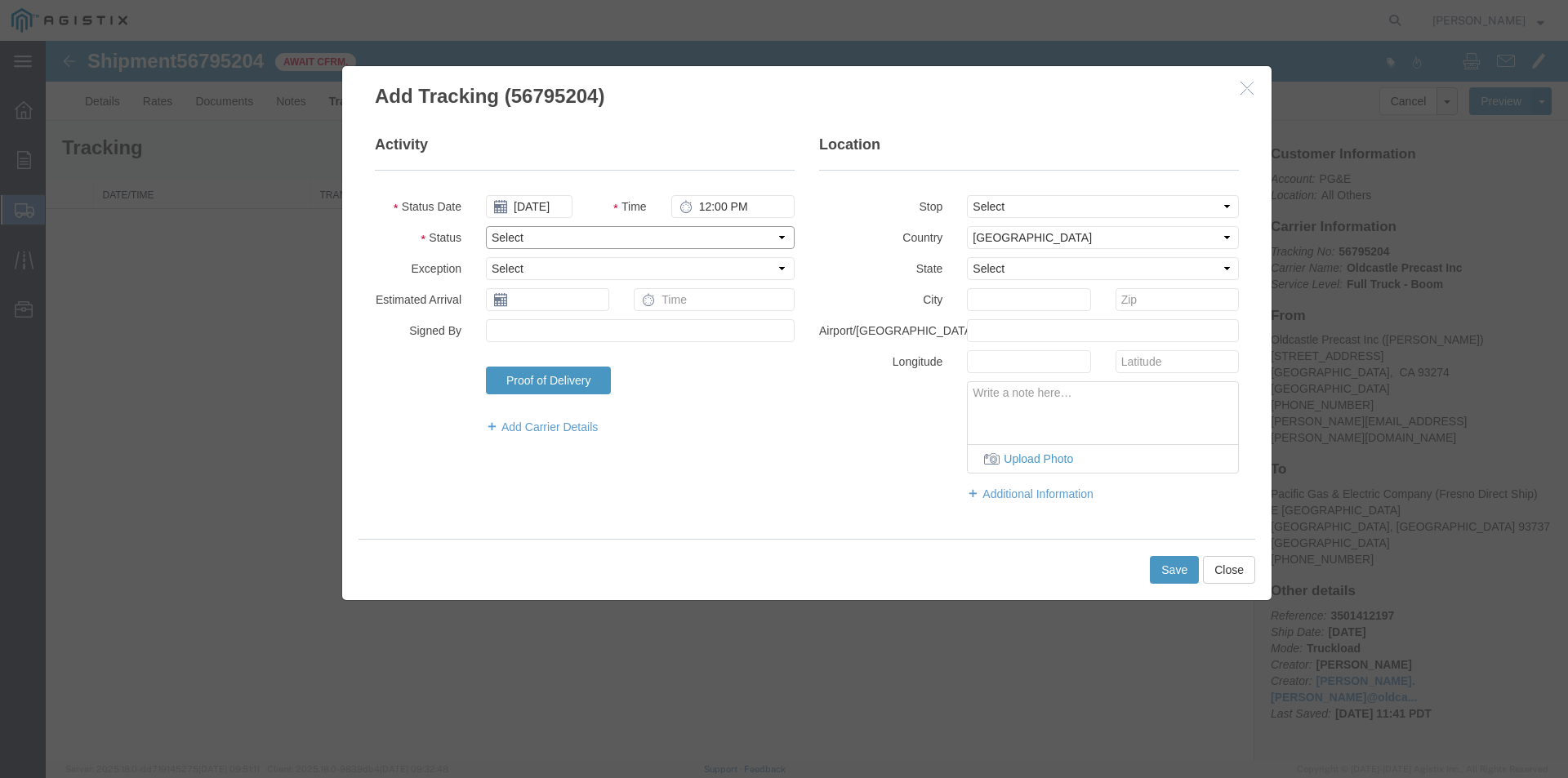
click at [532, 243] on select "Select Arrival Notice Available Arrival Notice Imported Arrive at Delivery Loca…" at bounding box center [640, 237] width 308 height 23
select select "DELIVRED"
click at [486, 226] on select "Select Arrival Notice Available Arrival Notice Imported Arrive at Delivery Loca…" at bounding box center [640, 237] width 308 height 23
click at [1178, 574] on button "Save" at bounding box center [1174, 569] width 49 height 27
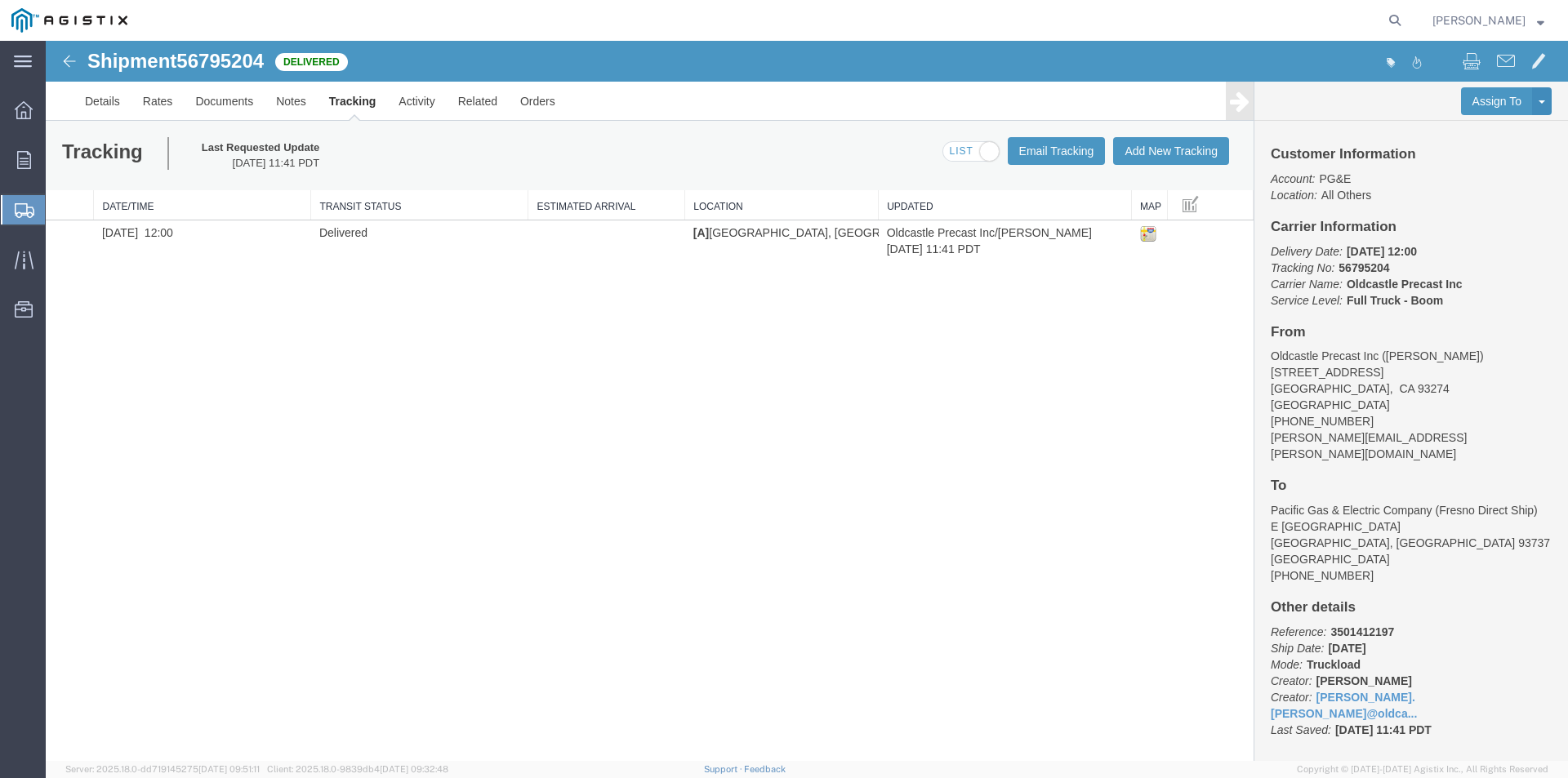
click at [1484, 25] on span "[PERSON_NAME]" at bounding box center [1480, 20] width 93 height 18
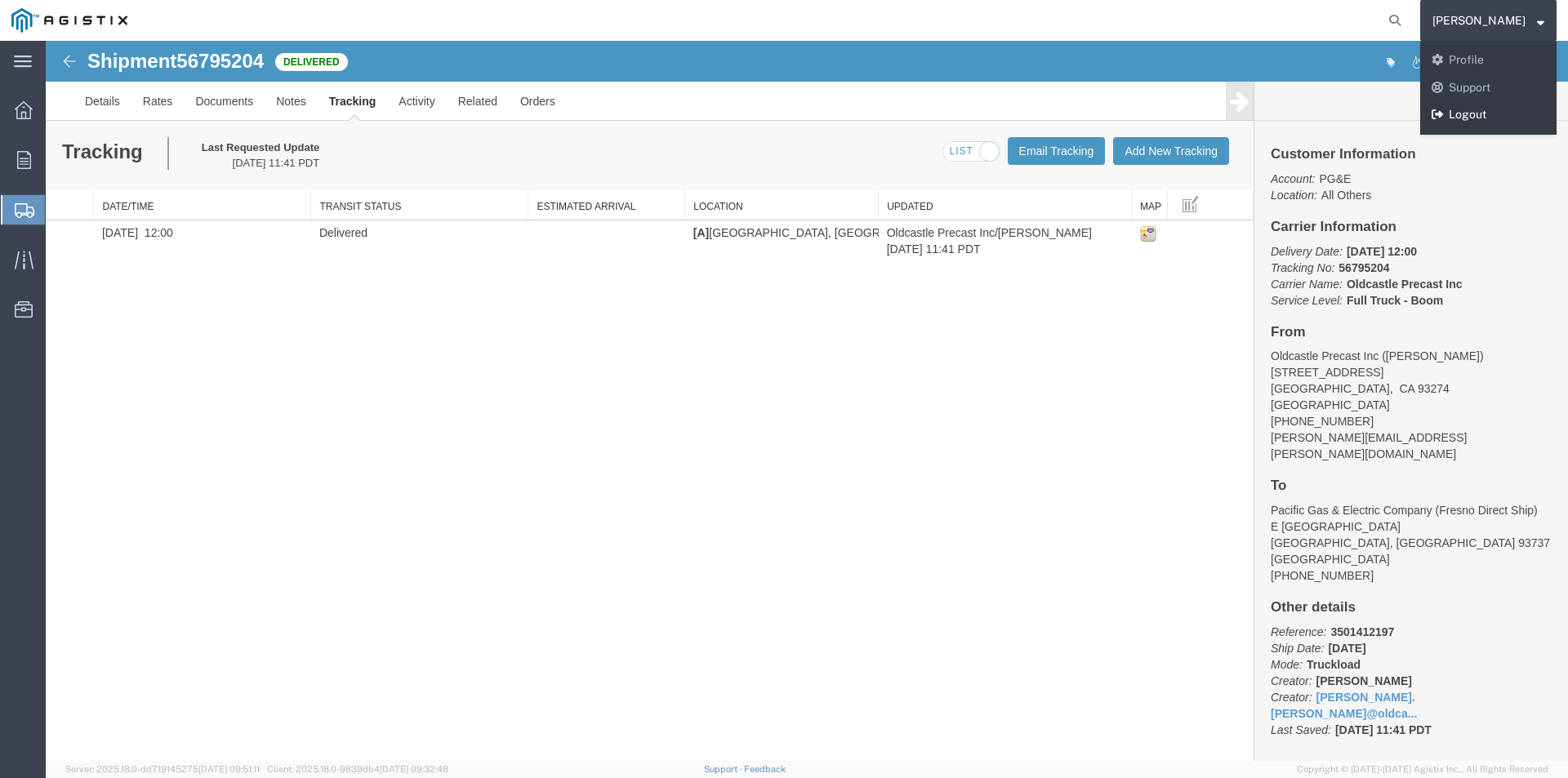
click at [1483, 115] on link "Logout" at bounding box center [1488, 115] width 137 height 27
